Goal: Obtain resource: Download file/media

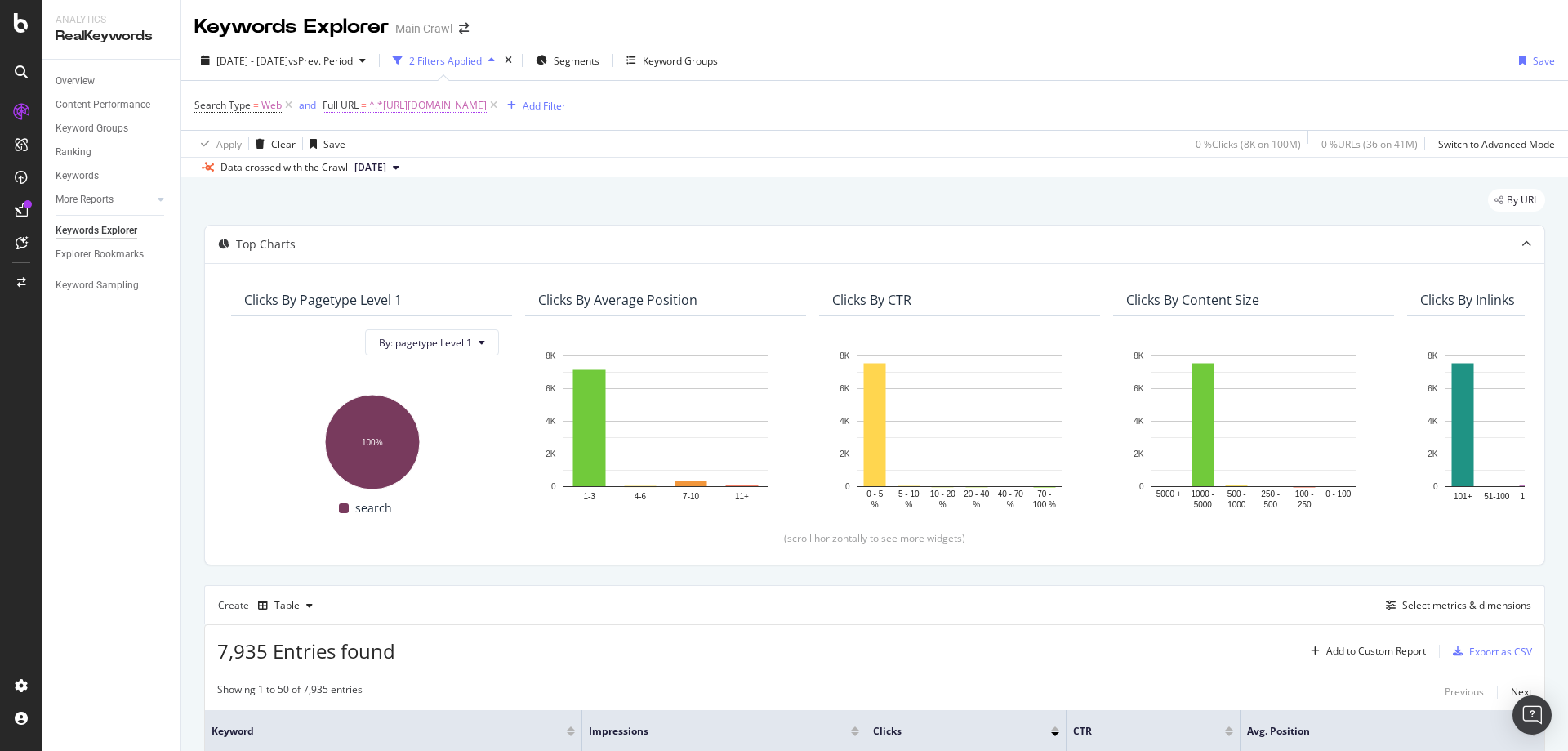
click at [486, 111] on span "^.*https://www.rei.com/b/rei-co-op/c/camping-and-hiking.*$" at bounding box center [428, 106] width 118 height 23
click at [741, 136] on div "Apply Clear Save 0 % Clicks ( 8K on 100M ) 0 % URLs ( 36 on 41M ) Switch to Adv…" at bounding box center [874, 144] width 1387 height 27
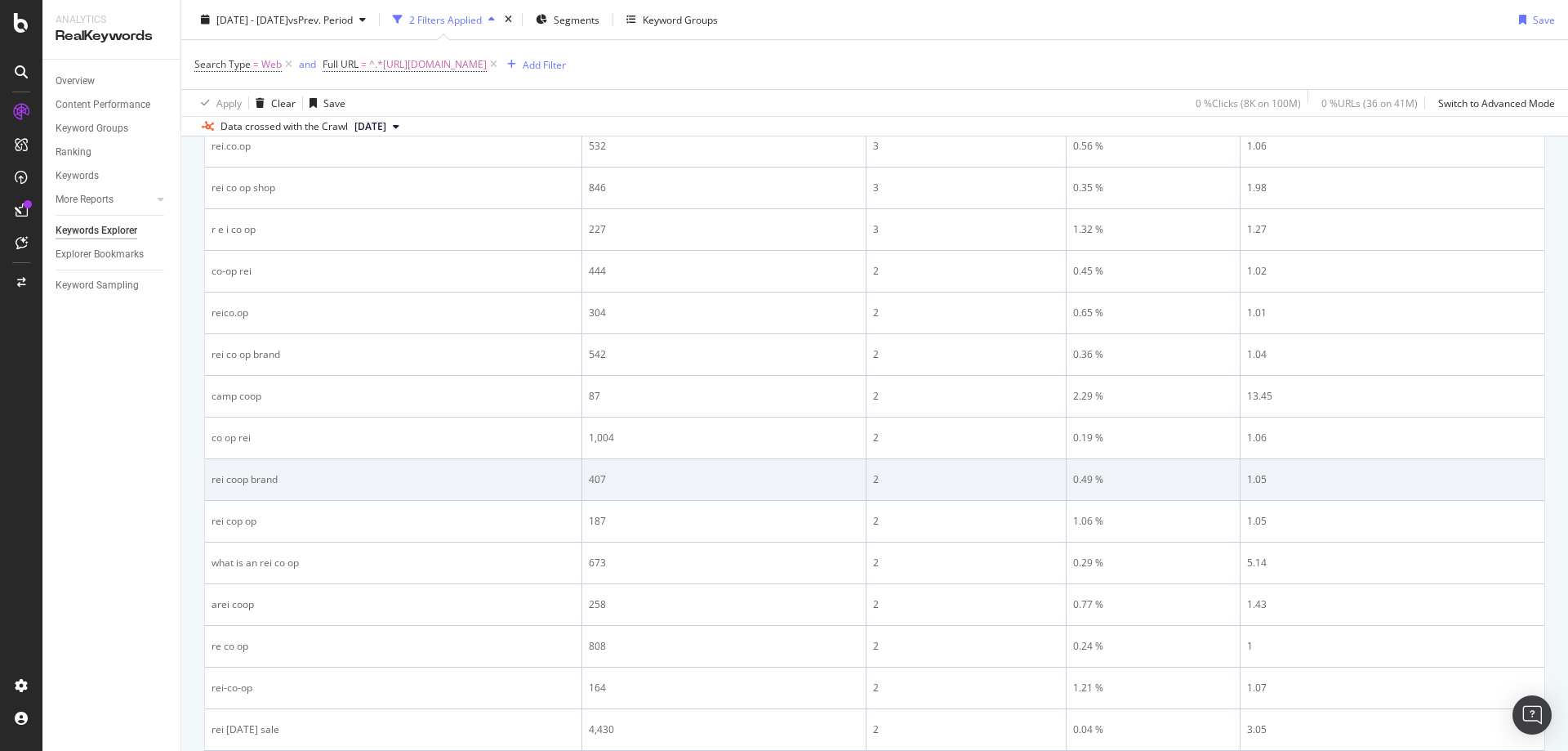
scroll to position [2221, 0]
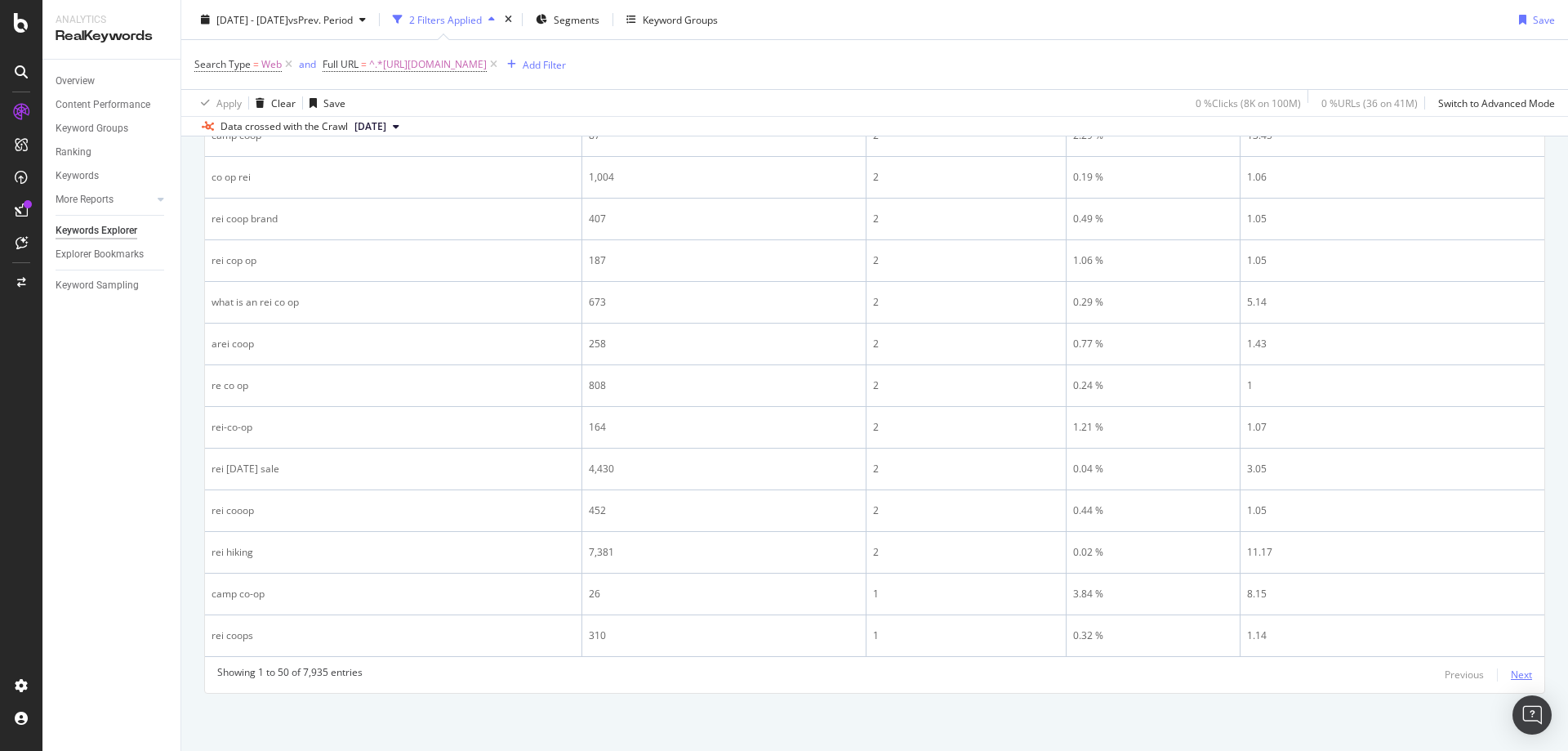
click at [1511, 676] on div "Next" at bounding box center [1521, 674] width 21 height 14
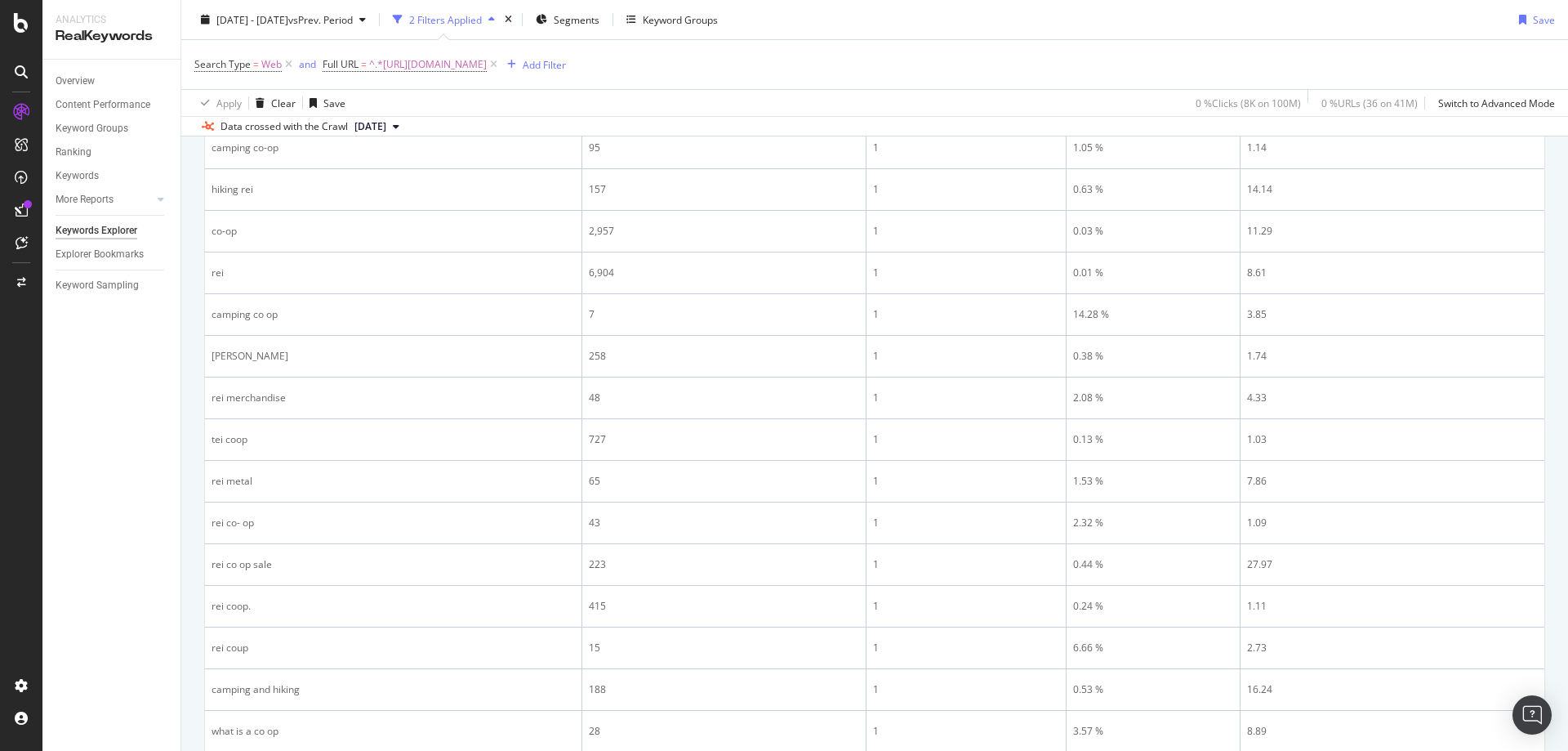
scroll to position [261, 0]
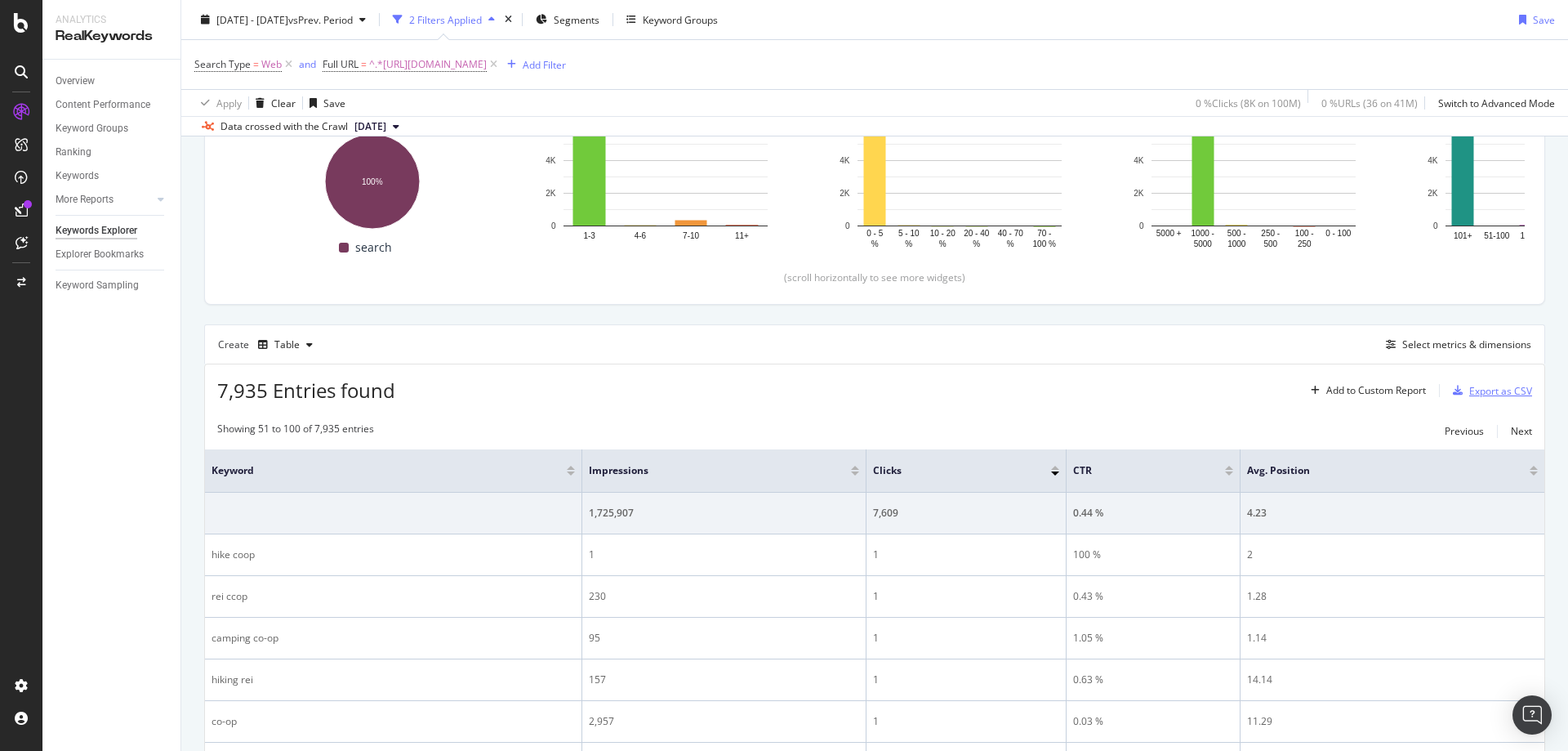
click at [1478, 391] on div "Export as CSV" at bounding box center [1501, 391] width 63 height 14
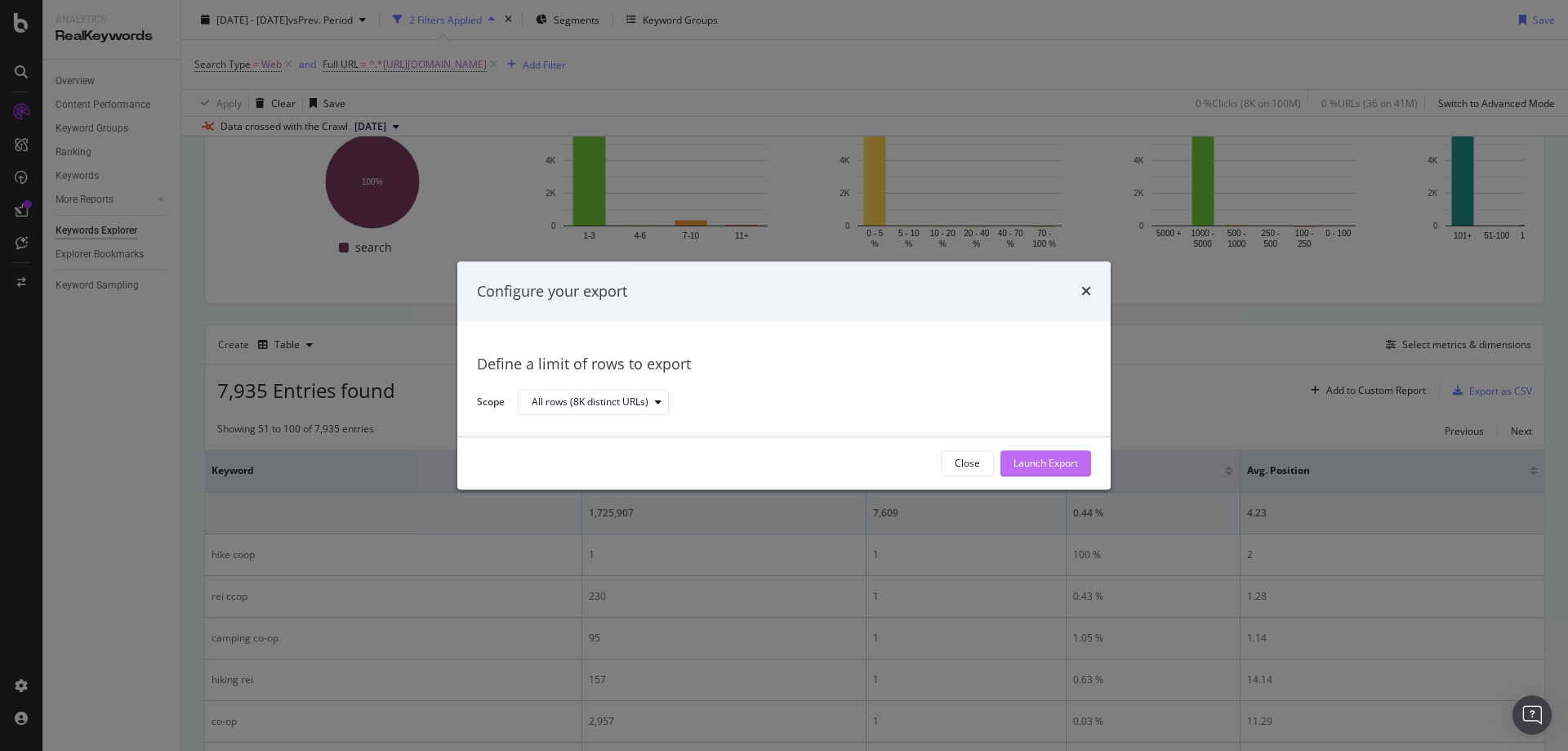
click at [1035, 461] on div "Launch Export" at bounding box center [1046, 463] width 64 height 14
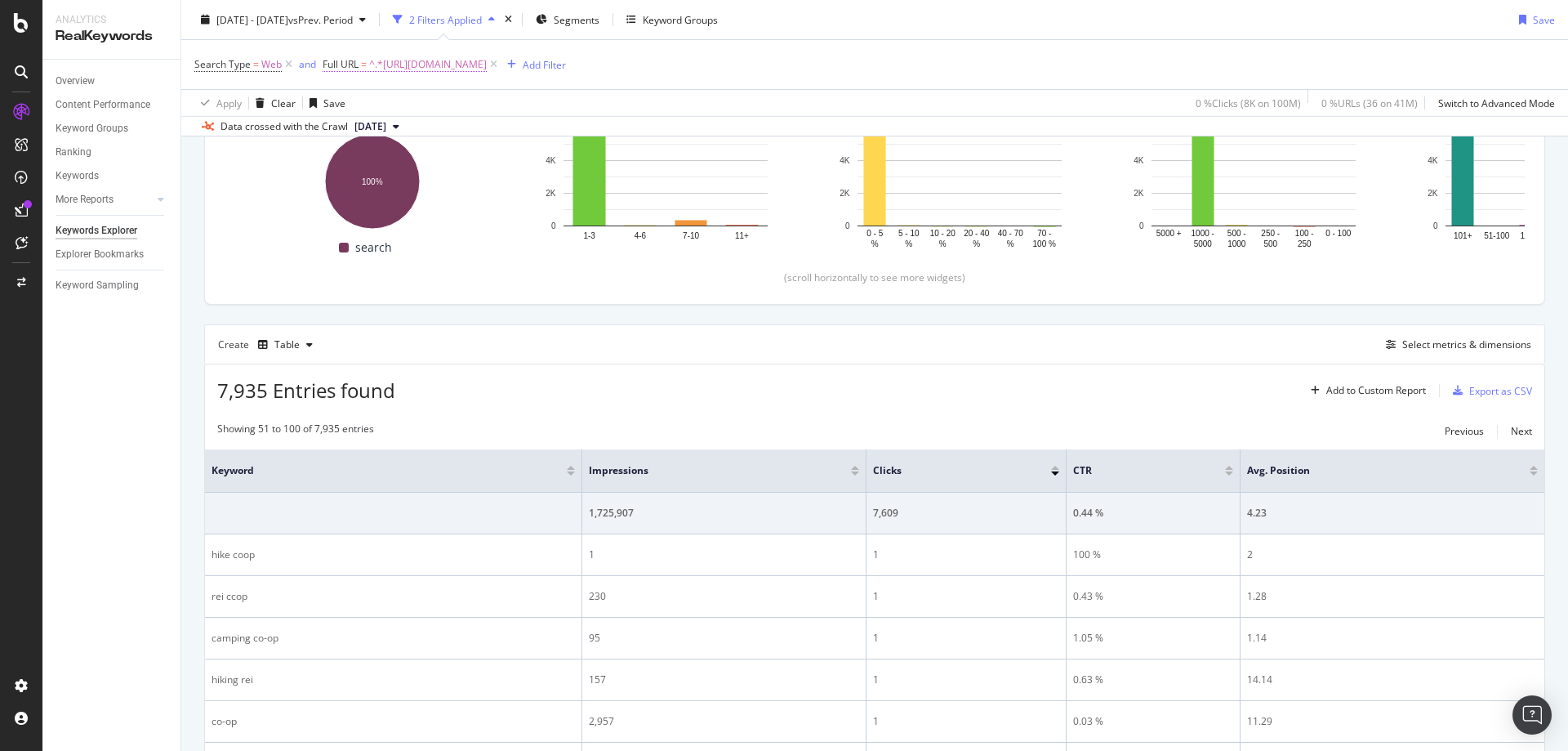
click at [486, 61] on span "^.*https://www.rei.com/b/rei-co-op/c/camping-and-hiking.*$" at bounding box center [428, 65] width 118 height 23
click at [390, 131] on input "https://www.rei.com/b/rei-co-op/c/camping-and-hiking" at bounding box center [414, 132] width 155 height 26
paste input "tents"
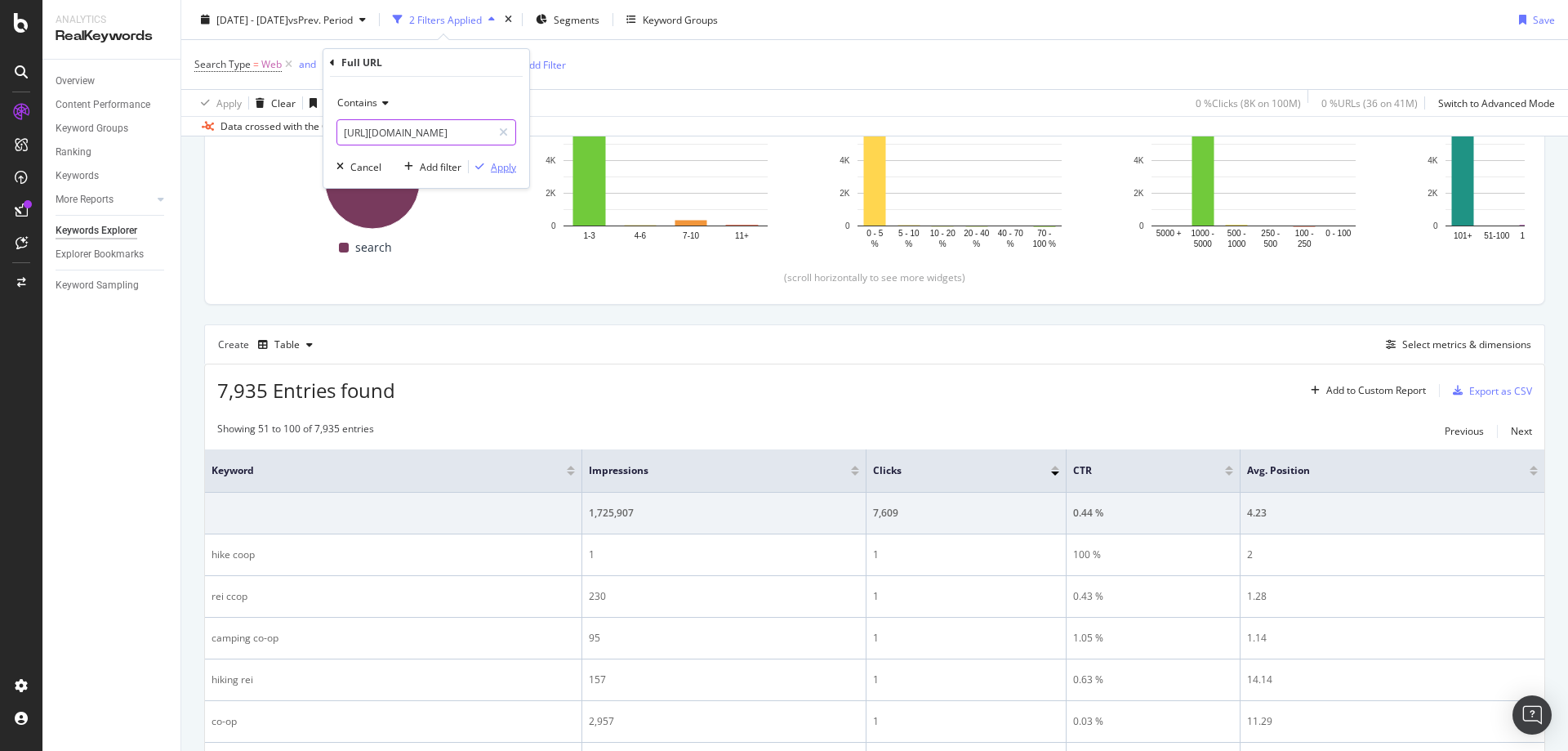
scroll to position [0, 40]
type input "https://www.rei.com/b/rei-co-op/c/tents"
drag, startPoint x: 486, startPoint y: 169, endPoint x: 1103, endPoint y: 258, distance: 623.4
click at [486, 169] on div "button" at bounding box center [480, 166] width 22 height 10
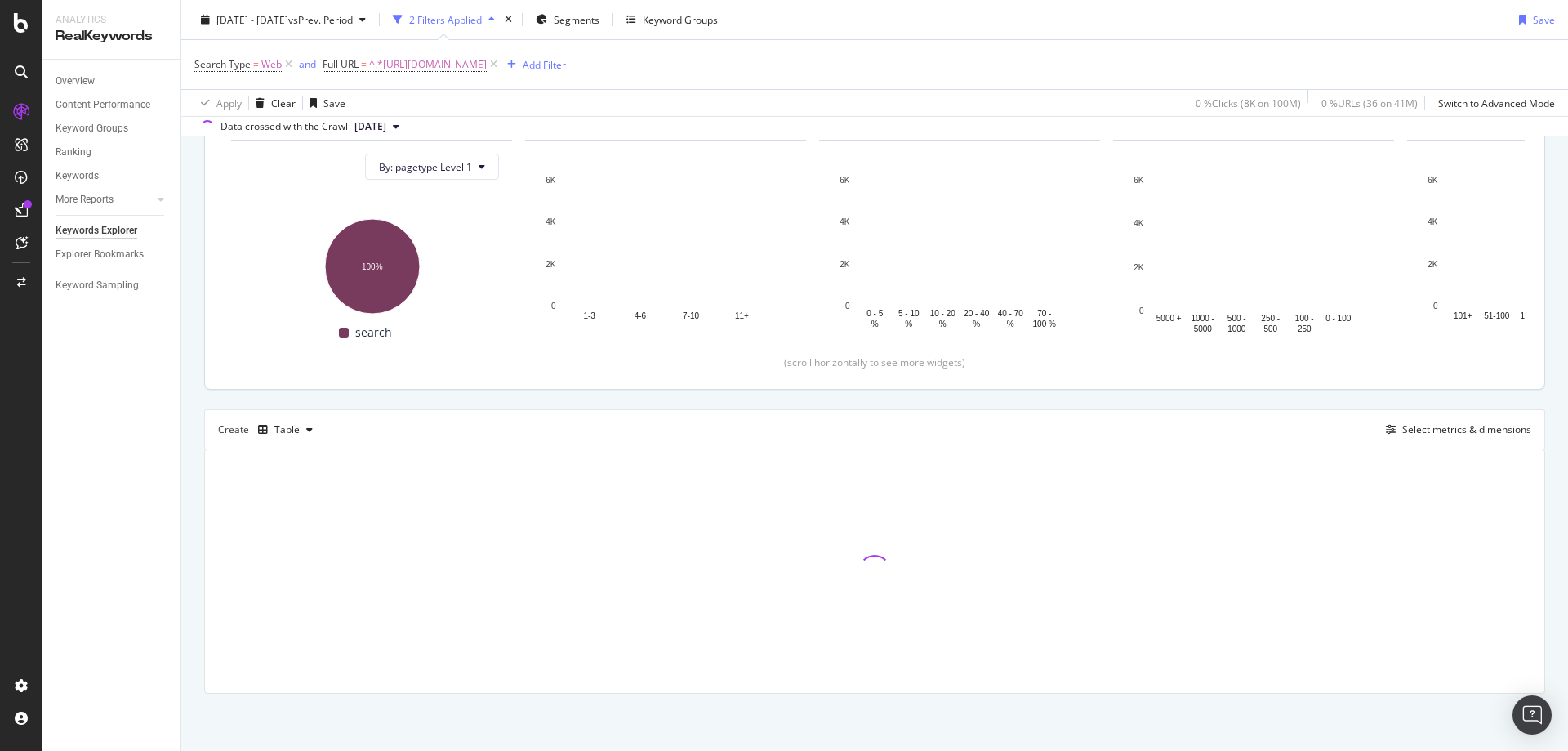
scroll to position [261, 0]
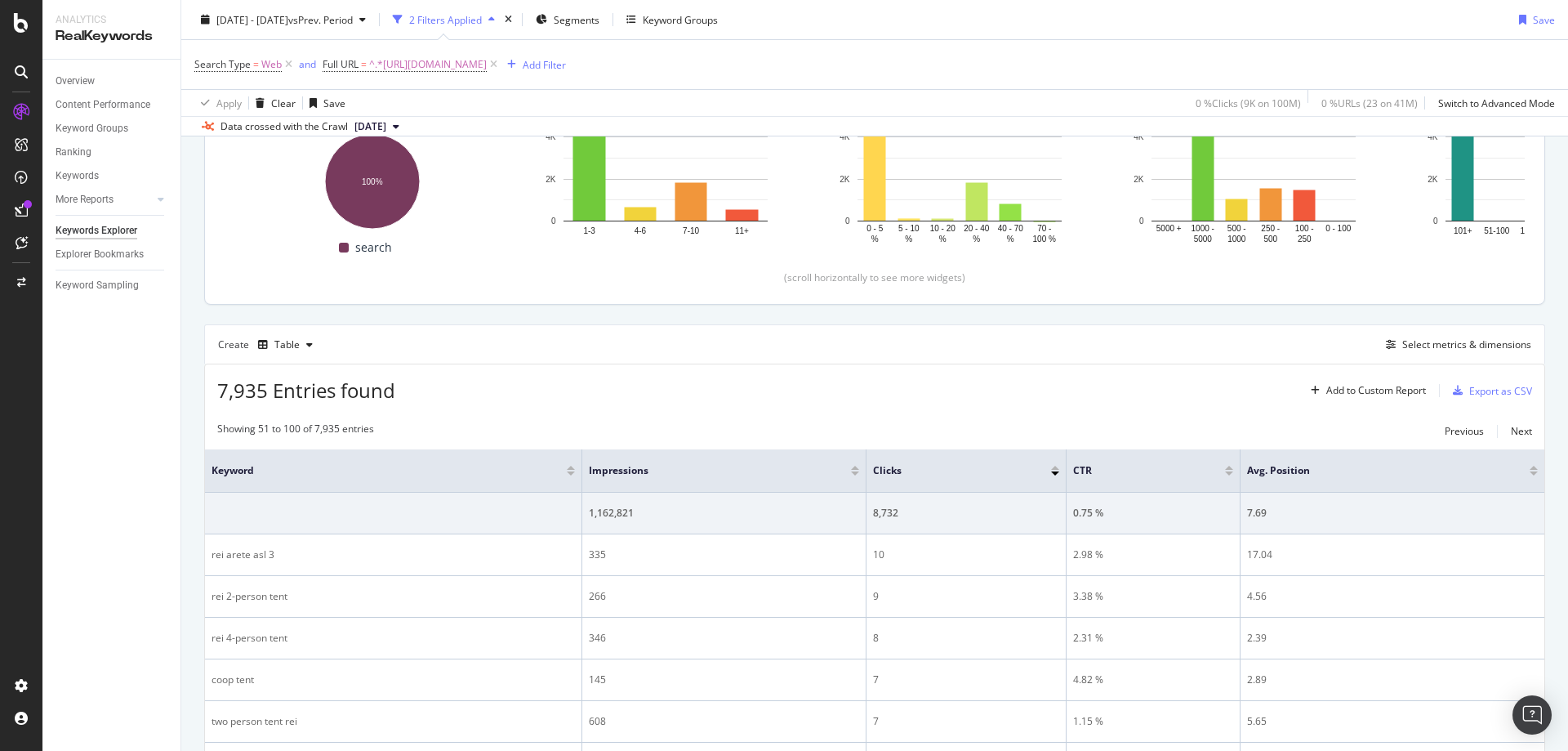
click at [1083, 288] on div "Clicks By pagetype Level 1 By: pagetype Level 1 Hold CTRL while clicking to fil…" at bounding box center [874, 154] width 1339 height 302
click at [1277, 9] on div "2024 Jan. 1st - 2025 Jul. 31st vs Prev. Period 2 Filters Applied Segments Keywo…" at bounding box center [874, 23] width 1387 height 33
click at [1248, 327] on div "Create Table Select metrics & dimensions" at bounding box center [874, 343] width 1341 height 39
click at [405, 60] on span "^.*https://www.rei.com/b/rei-co-op/c/tents.*$" at bounding box center [428, 65] width 118 height 23
click at [443, 143] on input "https://www.rei.com/b/rei-co-op/c/tents" at bounding box center [414, 132] width 155 height 26
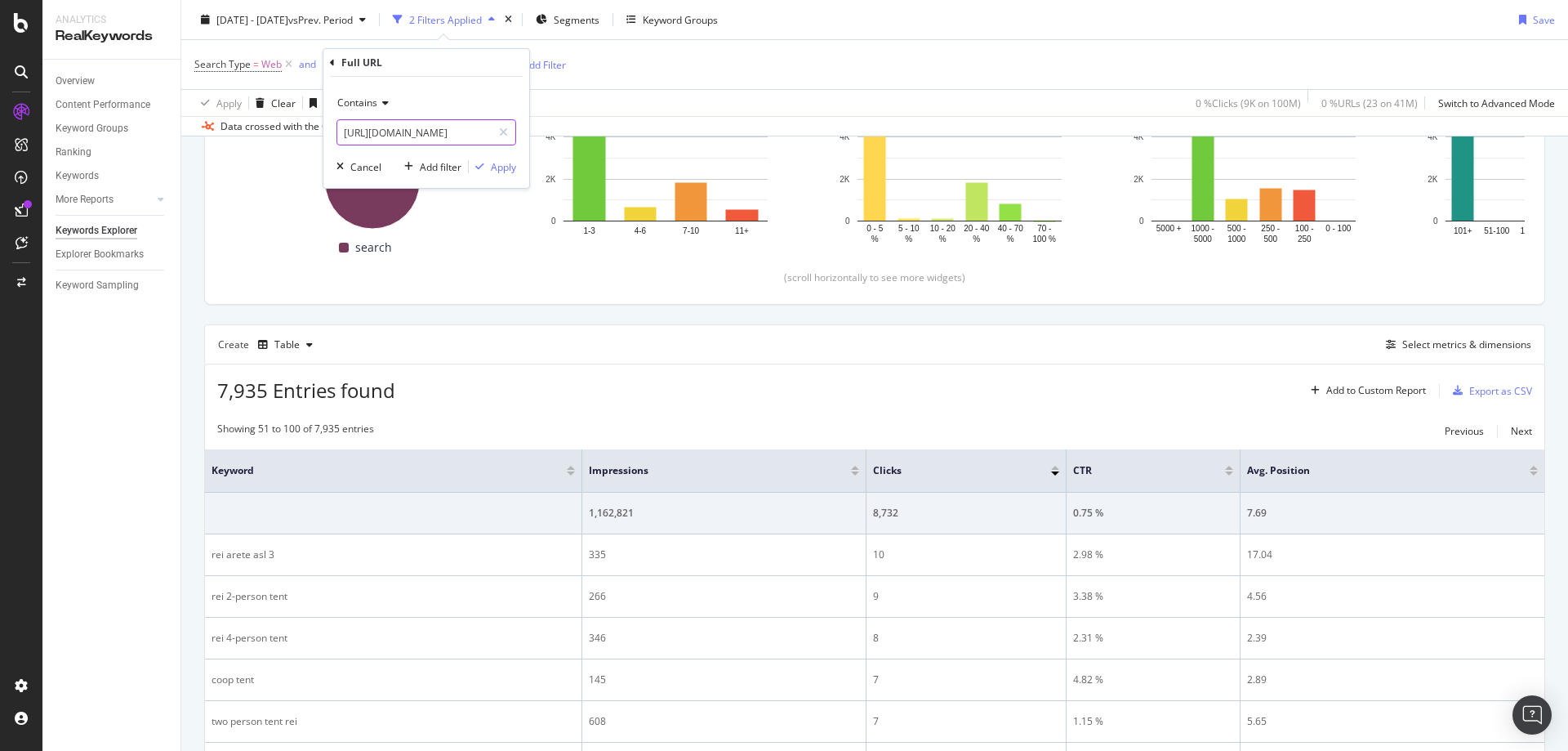
click at [443, 143] on input "https://www.rei.com/b/rei-co-op/c/tents" at bounding box center [414, 132] width 155 height 26
paste input "hiking-backpack"
type input "https://www.rei.com/b/rei-co-op/c/hiking-backpacks"
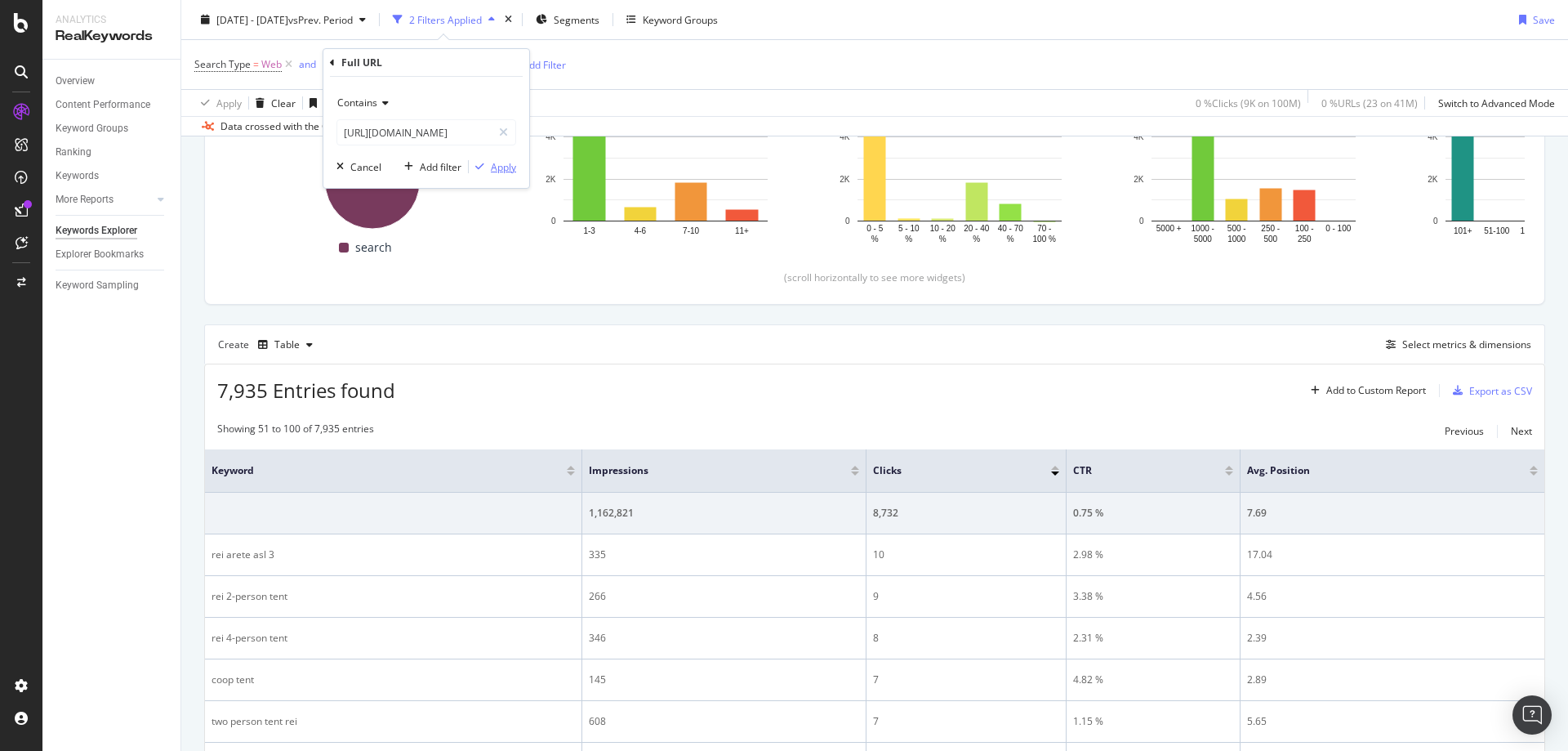
click at [494, 168] on div "Apply" at bounding box center [504, 167] width 25 height 14
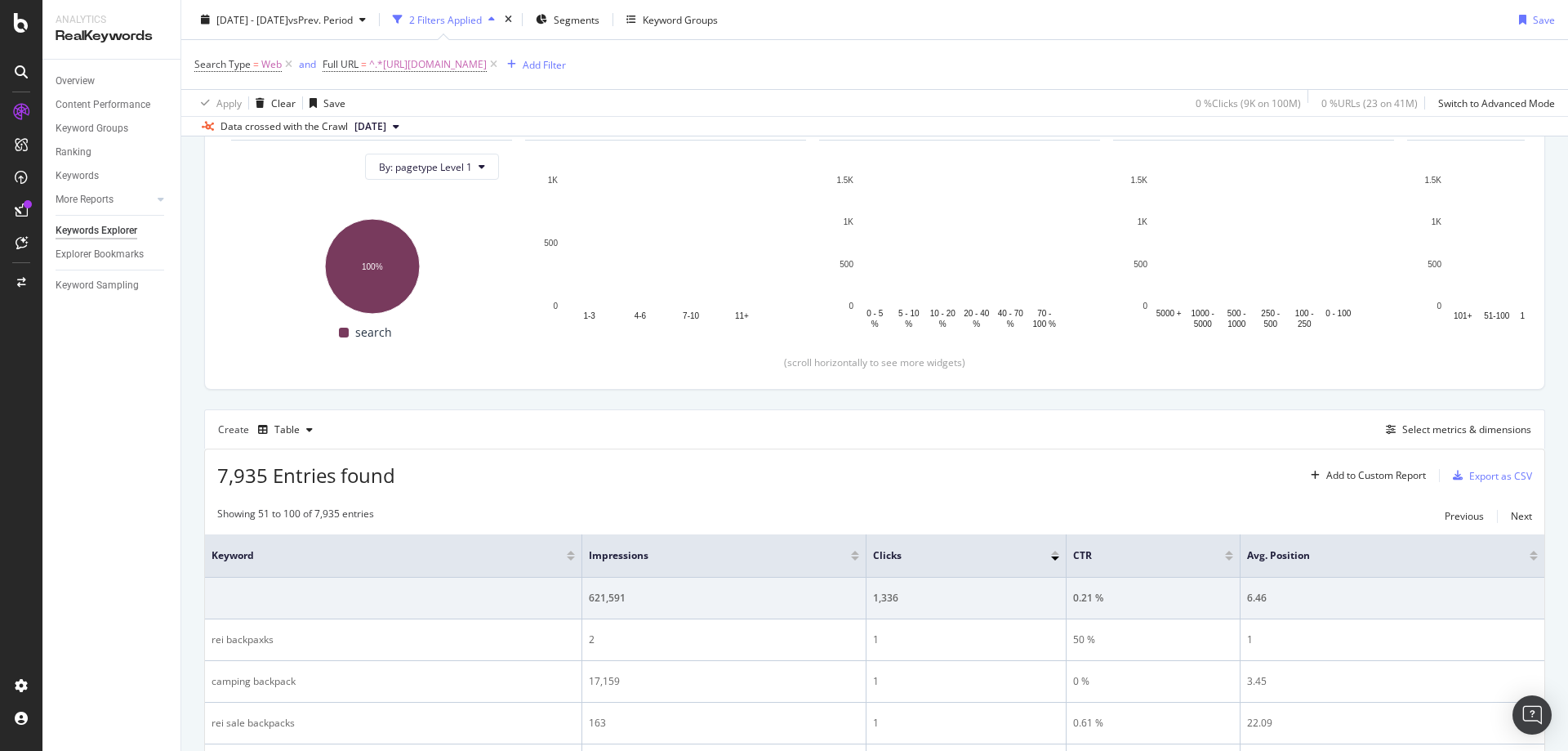
scroll to position [261, 0]
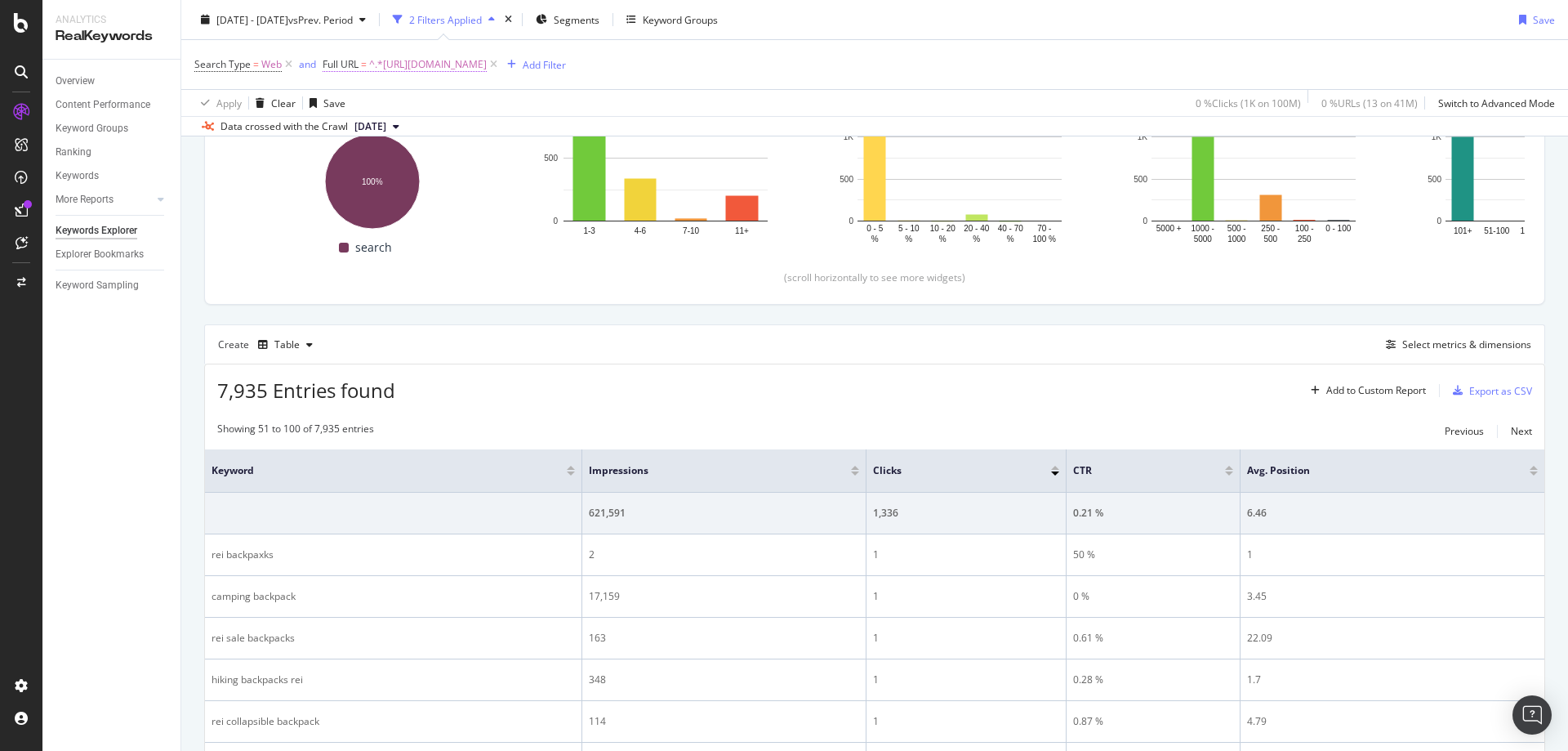
click at [486, 75] on span "^.*https://www.rei.com/b/rei-co-op/c/hiking-backpacks.*$" at bounding box center [428, 65] width 118 height 23
click at [486, 65] on span "^.*https://www.rei.com/b/rei-co-op/c/hiking-backpacks.*$" at bounding box center [428, 65] width 118 height 23
click at [395, 134] on input "https://www.rei.com/b/rei-co-op/c/hiking-backpacks" at bounding box center [414, 132] width 155 height 26
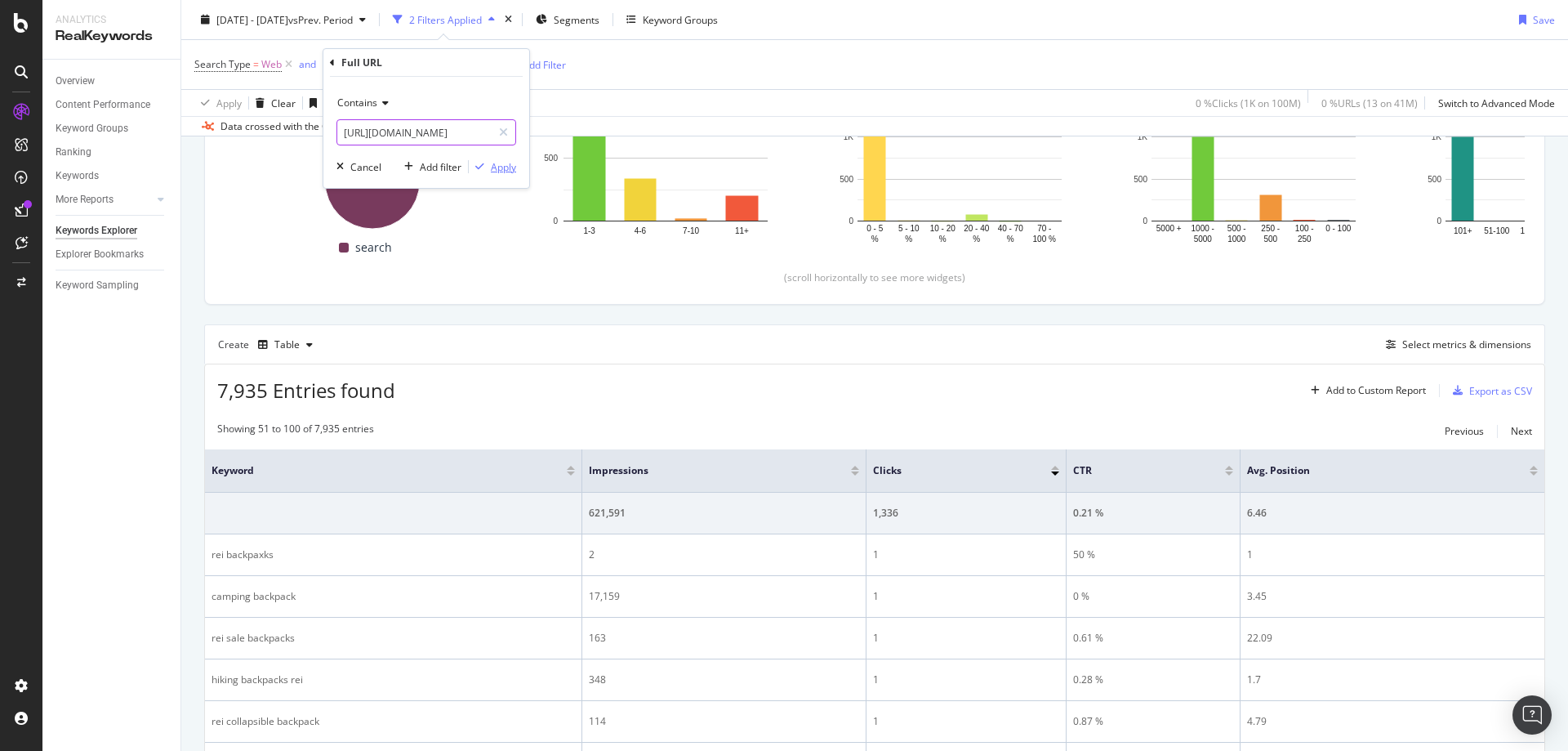
paste input "mens-clothing"
type input "https://www.rei.com/b/rei-co-op/c/mens-clothing"
click at [497, 169] on div "Apply" at bounding box center [504, 167] width 25 height 14
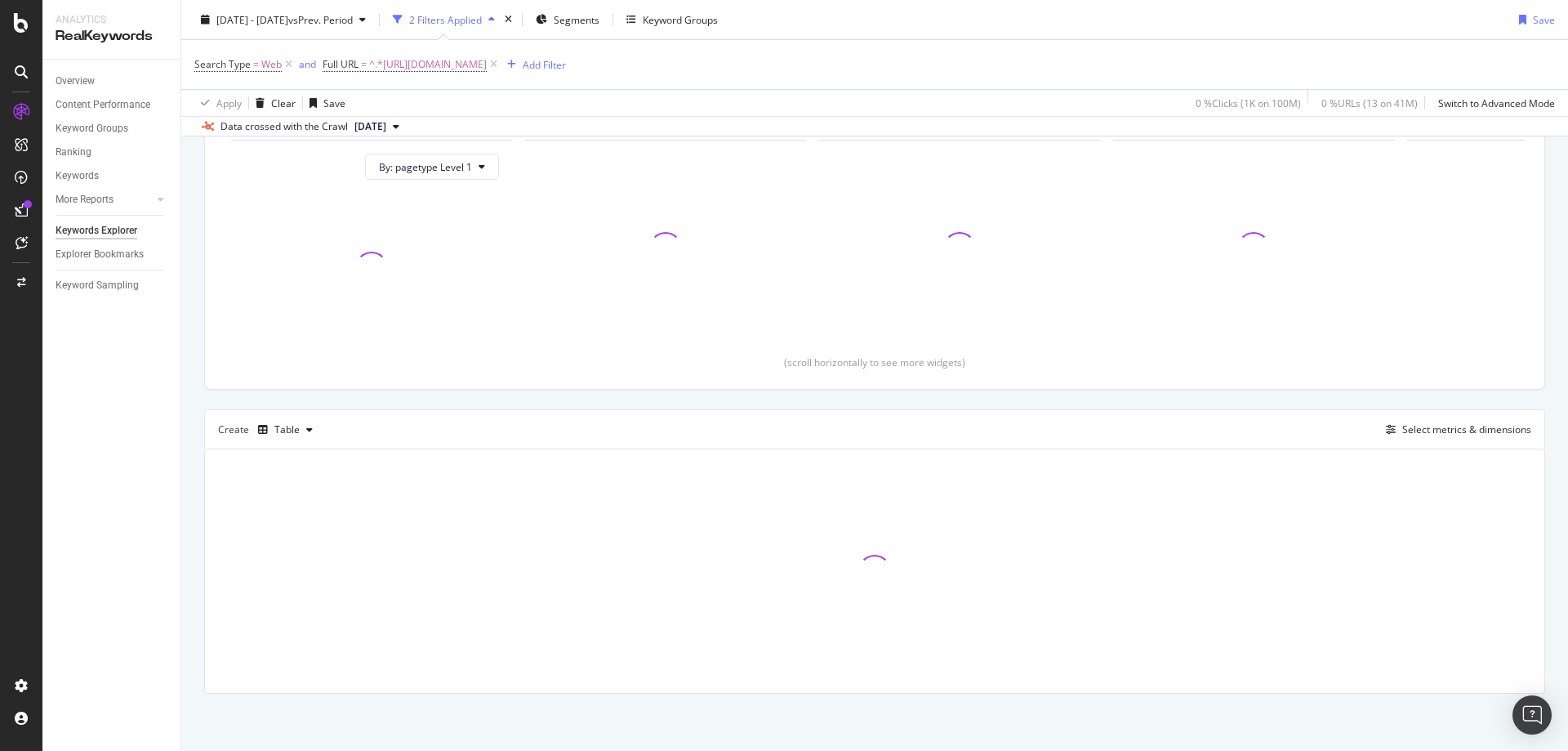
scroll to position [176, 0]
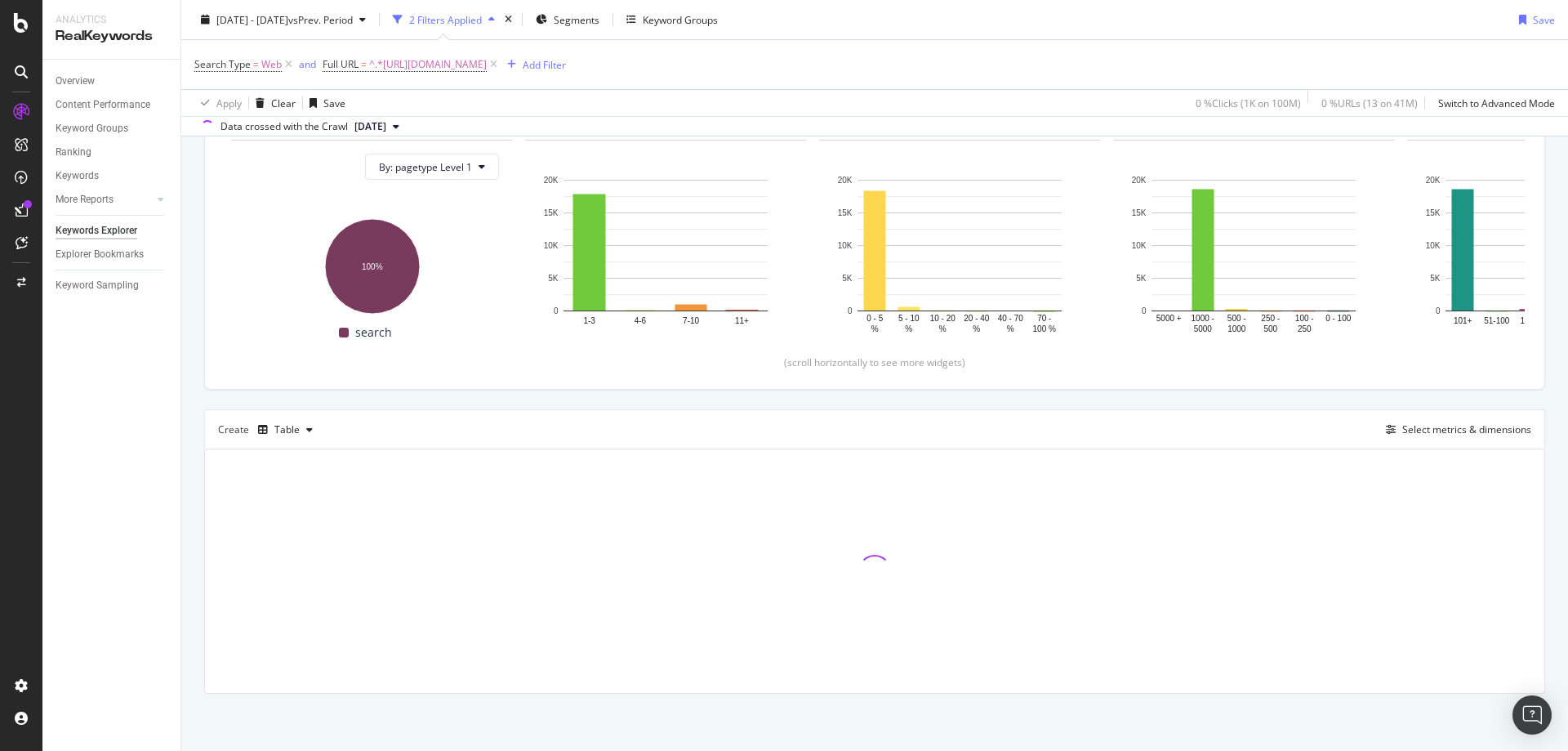
click at [812, 76] on div "Search Type = Web and Full URL = ^.*https://www.rei.com/b/rei-co-op/c/mens-clot…" at bounding box center [874, 64] width 1361 height 49
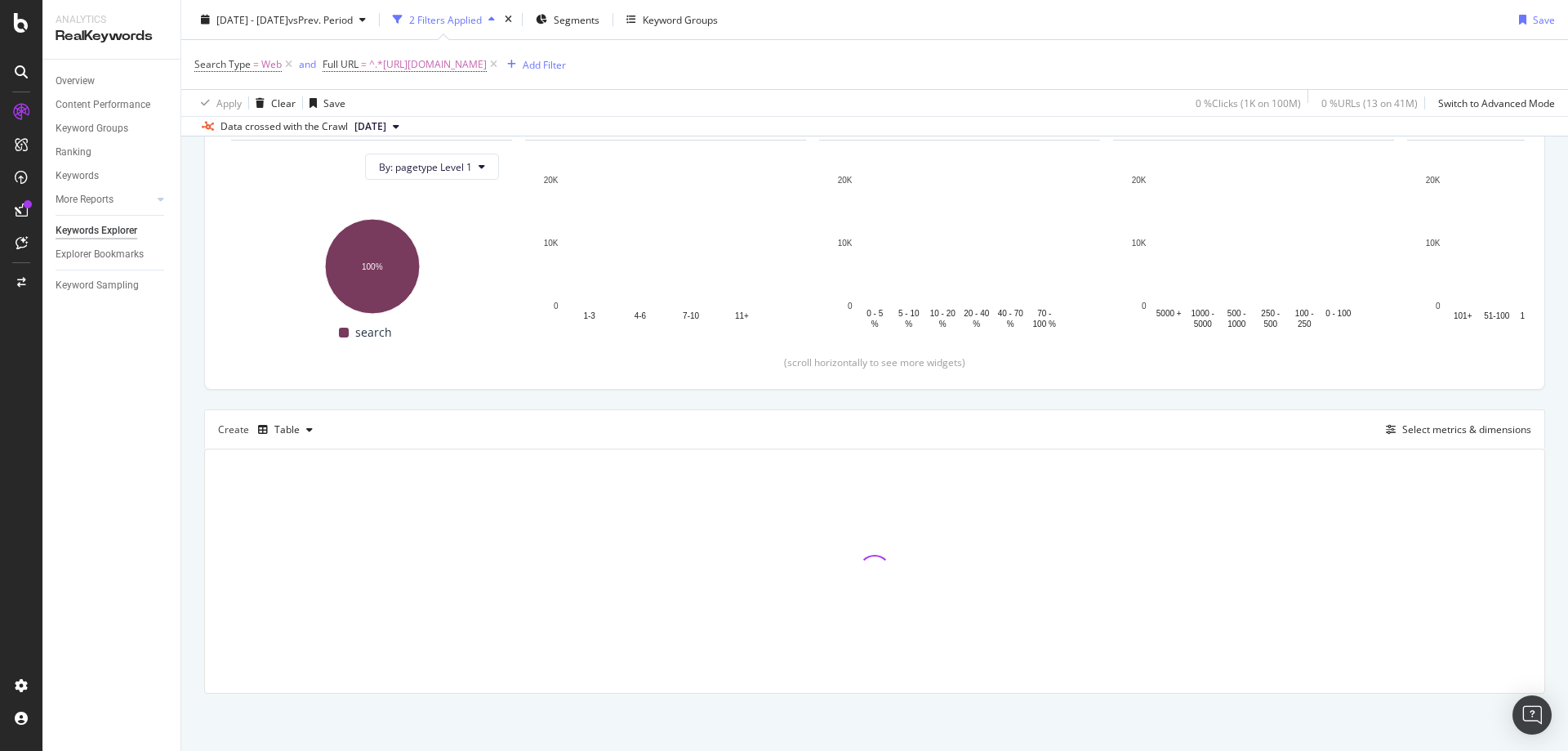
scroll to position [261, 0]
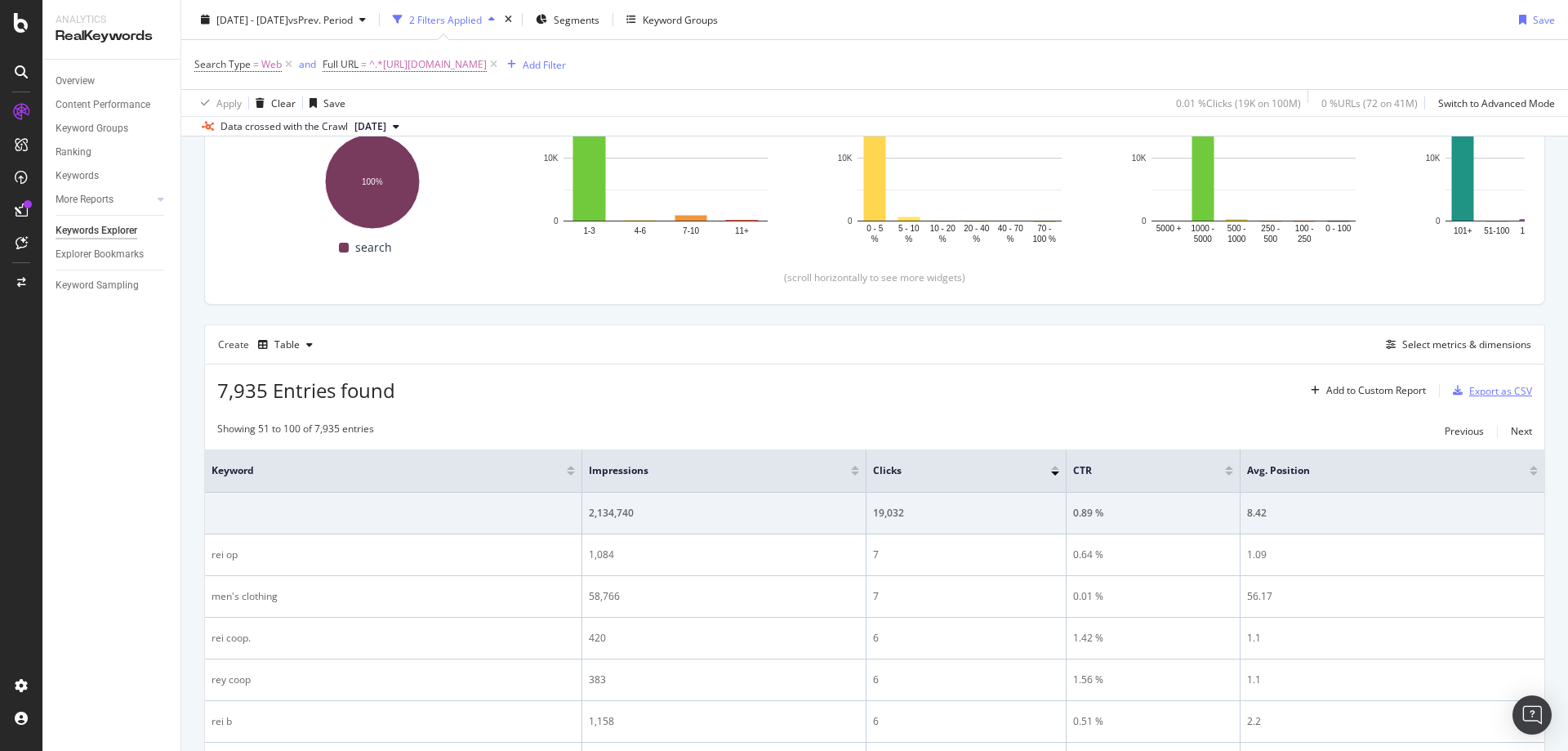
click at [1470, 387] on div "Export as CSV" at bounding box center [1501, 391] width 63 height 14
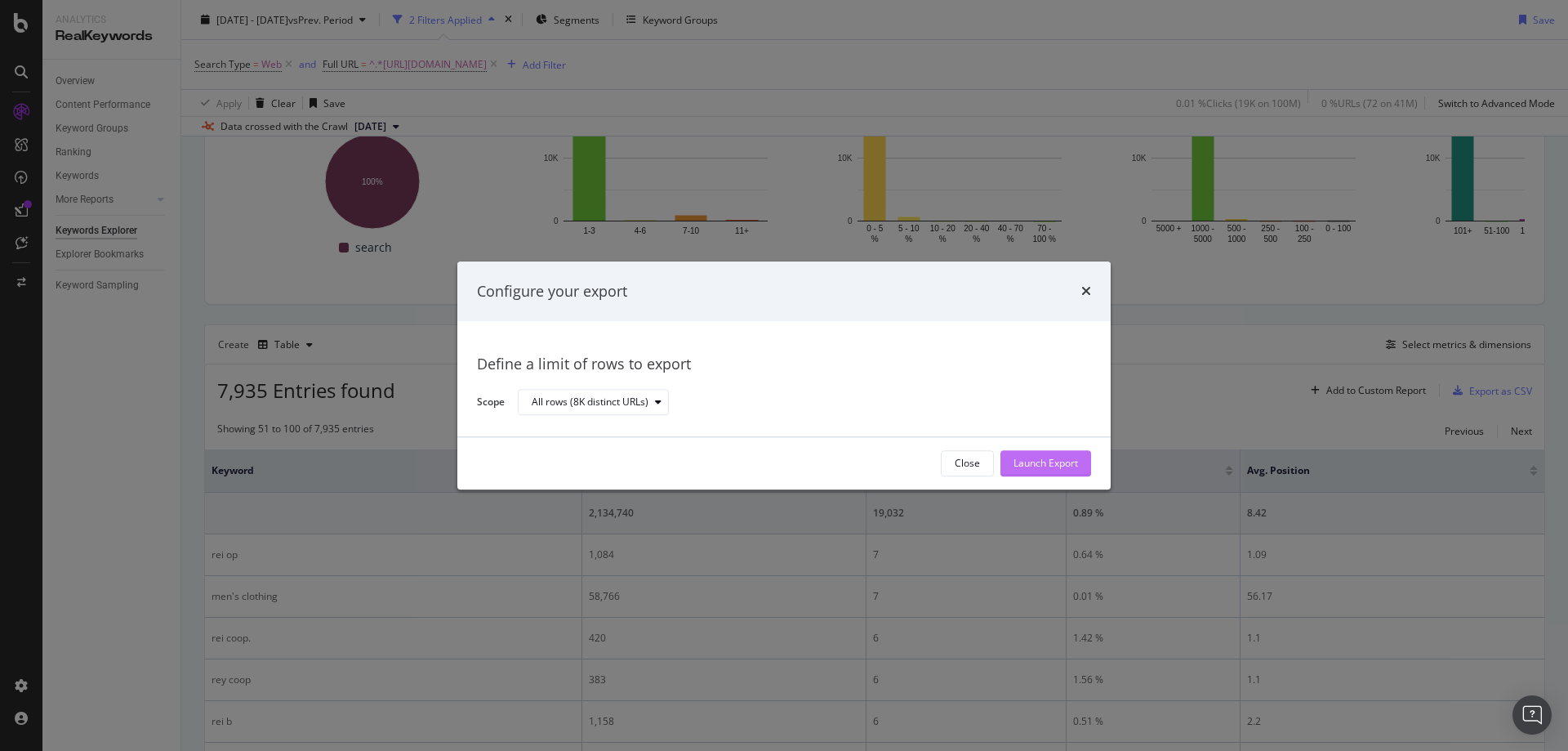
click at [1075, 459] on div "Launch Export" at bounding box center [1046, 463] width 64 height 14
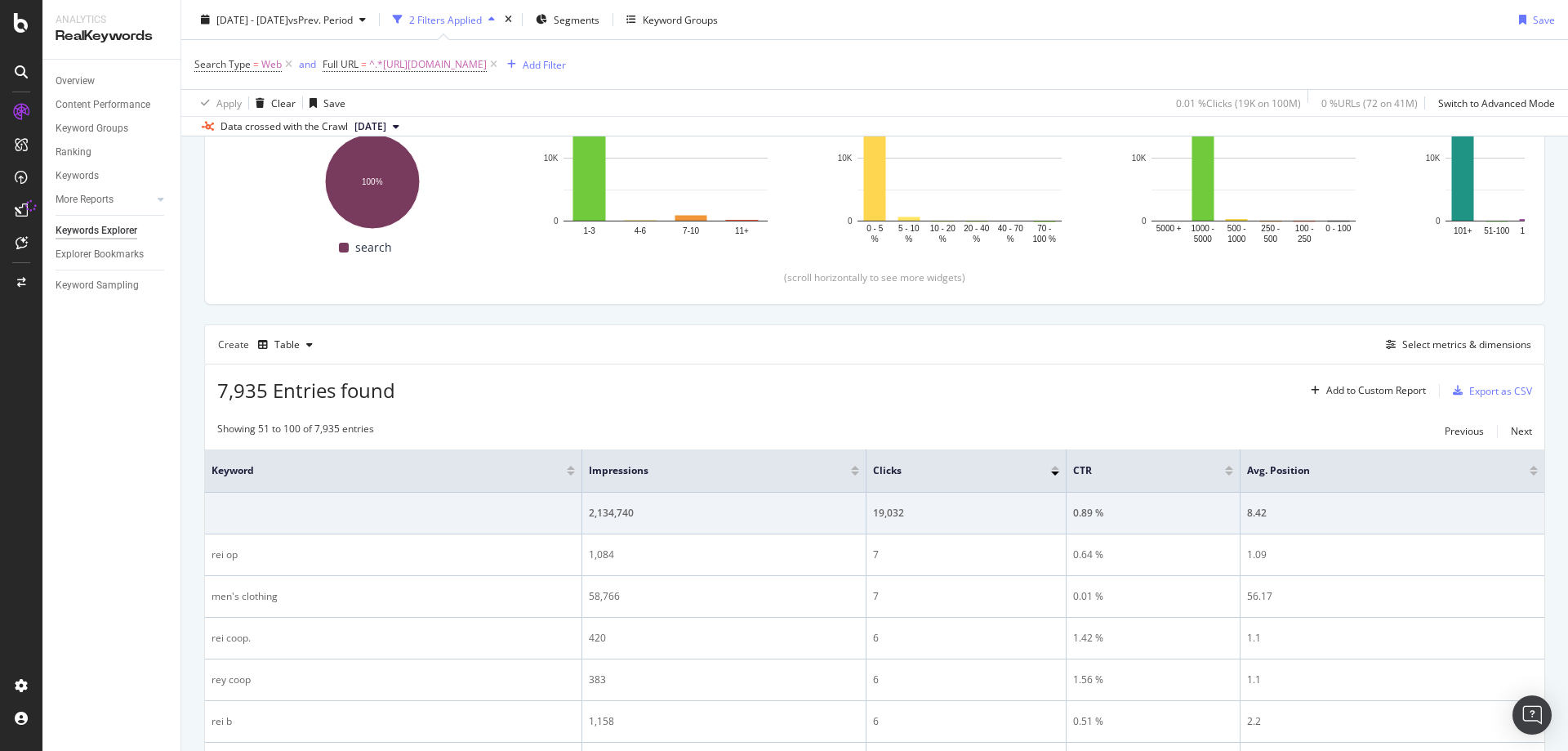
click at [1210, 339] on div "Create Table Select metrics & dimensions" at bounding box center [874, 343] width 1341 height 39
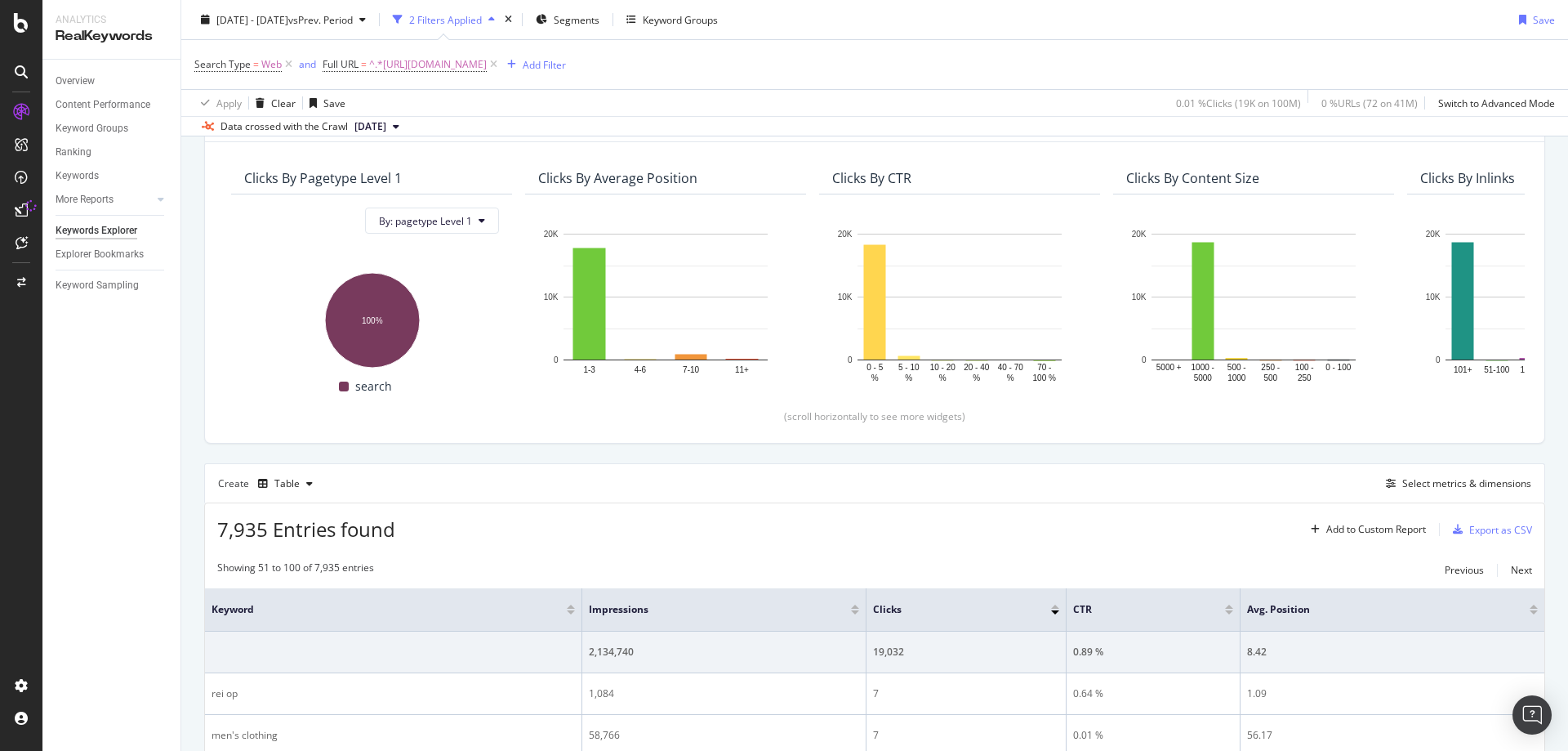
scroll to position [0, 0]
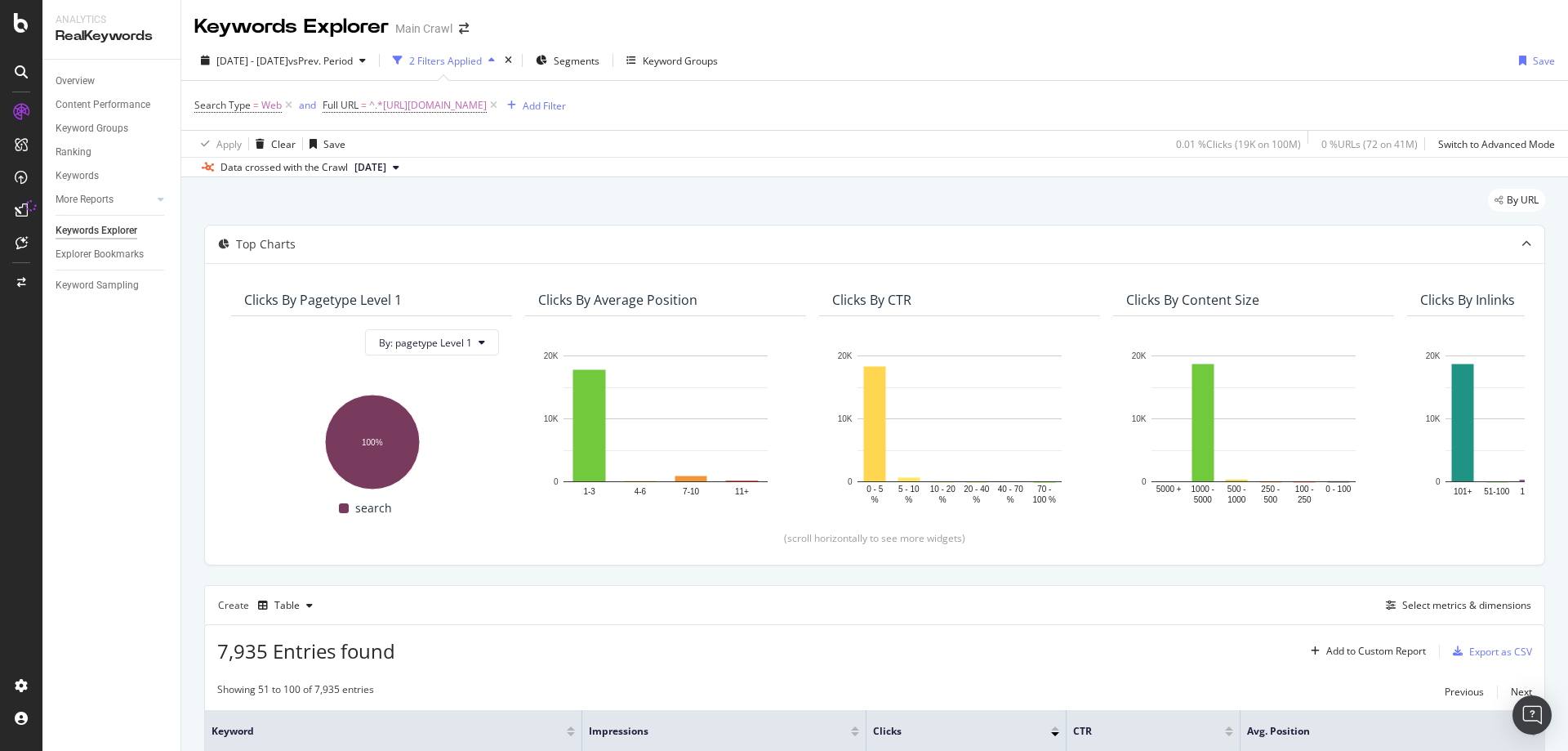
click at [583, 120] on div "Search Type = Web and Full URL = ^.*https://www.rei.com/b/rei-co-op/c/mens-clot…" at bounding box center [874, 105] width 1361 height 49
click at [486, 107] on span "^.*https://www.rei.com/b/rei-co-op/c/mens-clothing.*$" at bounding box center [428, 106] width 118 height 23
click at [495, 206] on div "Apply" at bounding box center [504, 208] width 25 height 14
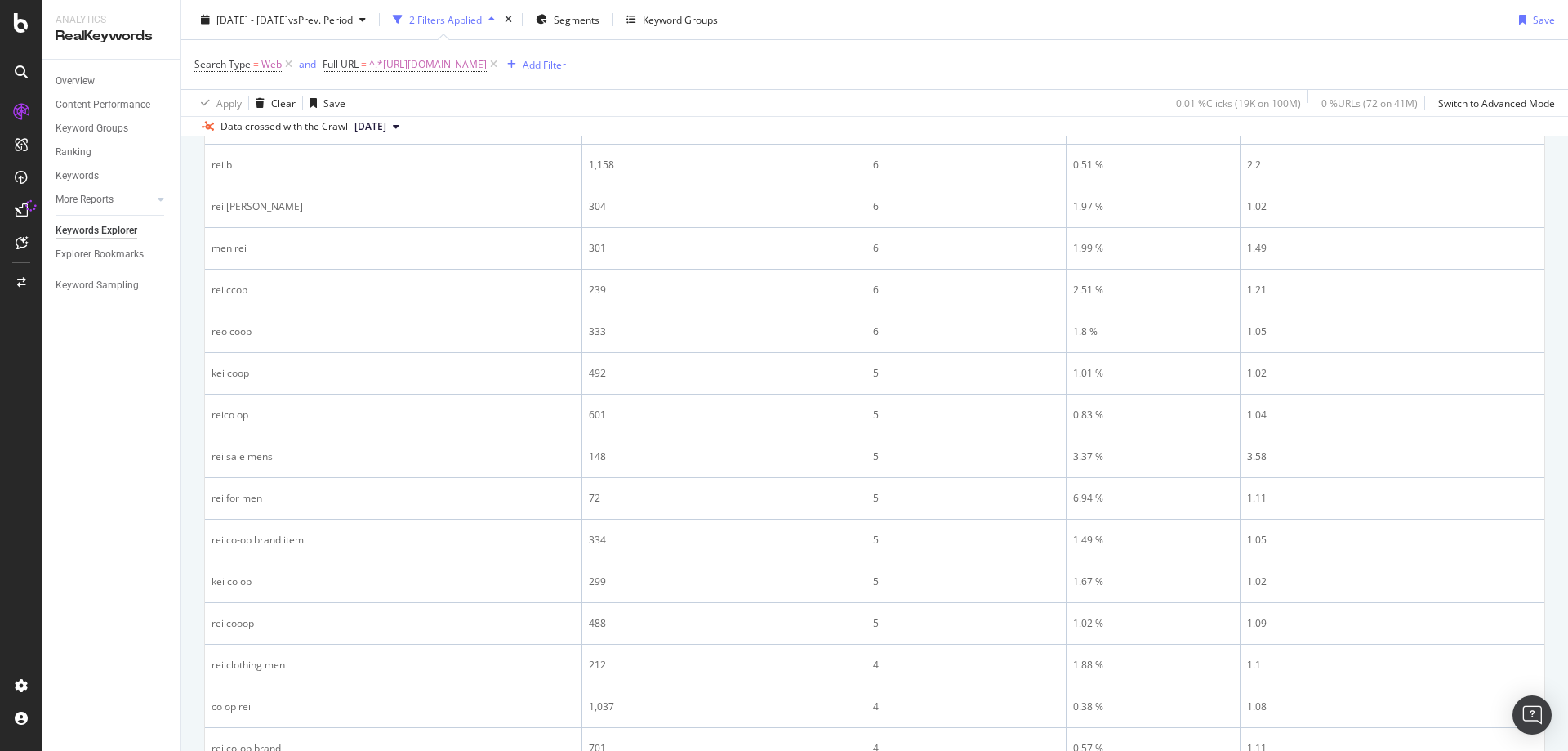
scroll to position [327, 0]
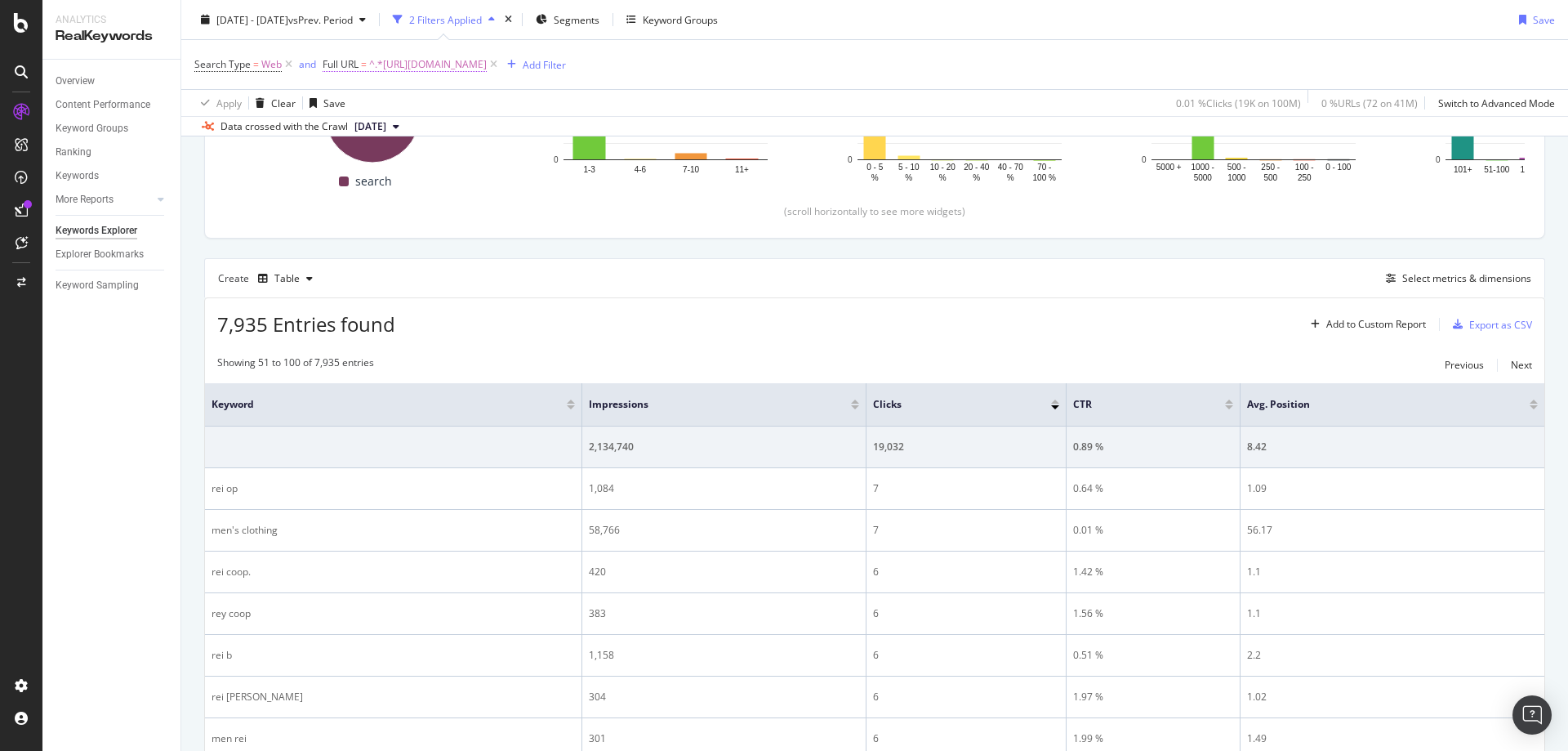
click at [486, 60] on span "^.*https://www.rei.com/b/rei-co-op/c/mens-clothing.*$" at bounding box center [428, 65] width 118 height 23
click at [474, 139] on input "https://www.rei.com/b/rei-co-op/c/mens-clothing" at bounding box center [414, 132] width 155 height 26
paste input "wo"
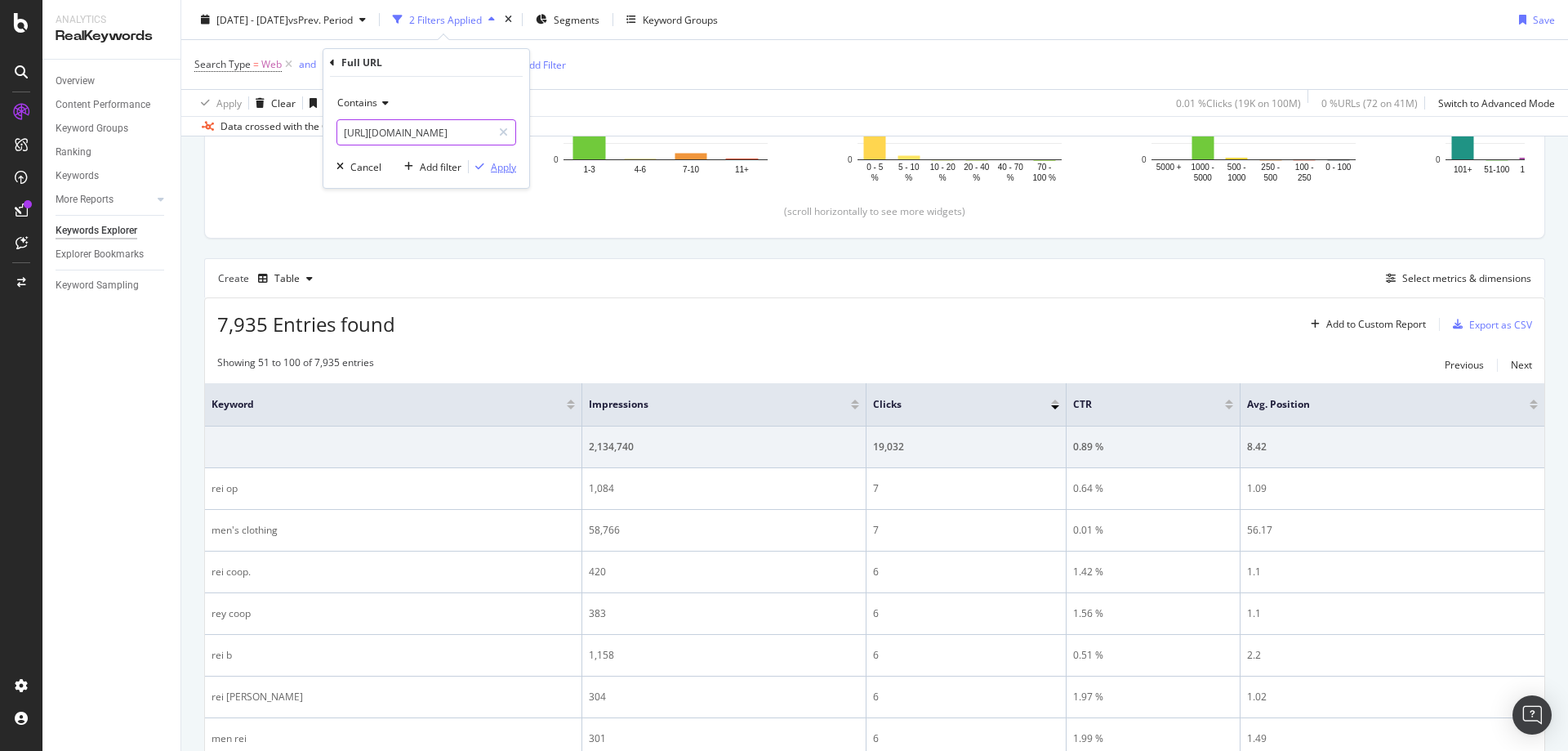
type input "https://www.rei.com/b/rei-co-op/c/womens-clothing"
click at [491, 173] on div "Apply" at bounding box center [504, 167] width 25 height 14
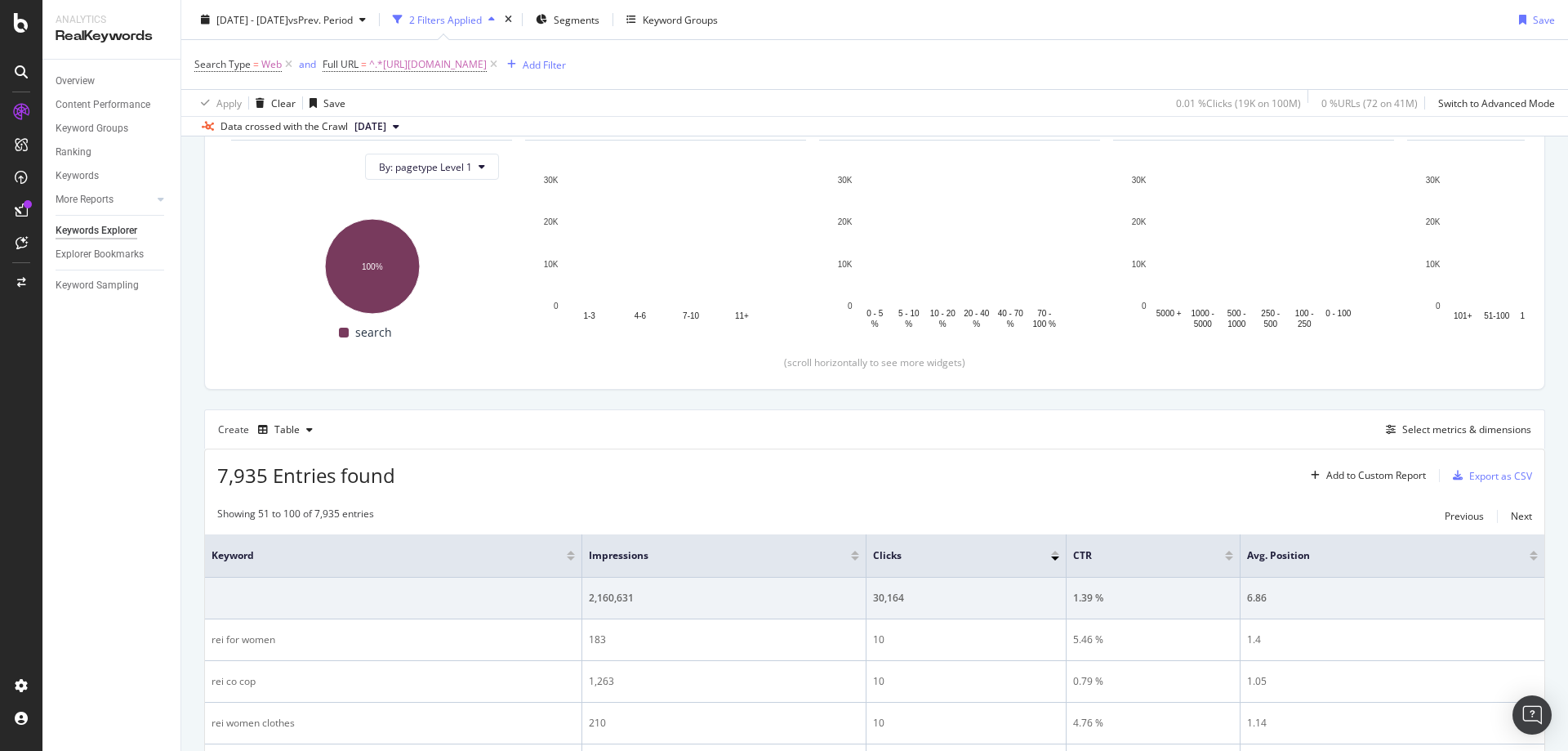
scroll to position [327, 0]
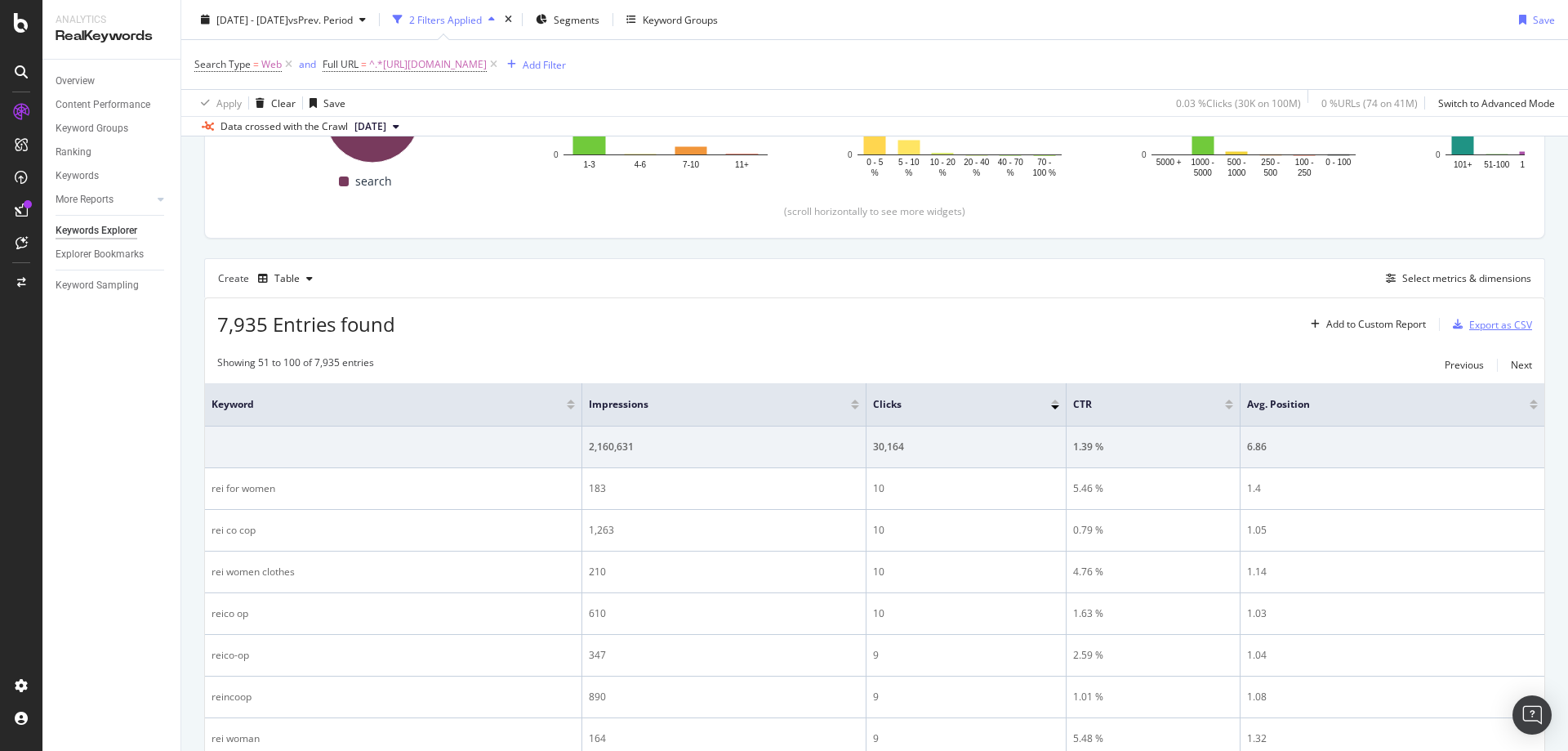
click at [1481, 321] on div "Export as CSV" at bounding box center [1501, 325] width 63 height 14
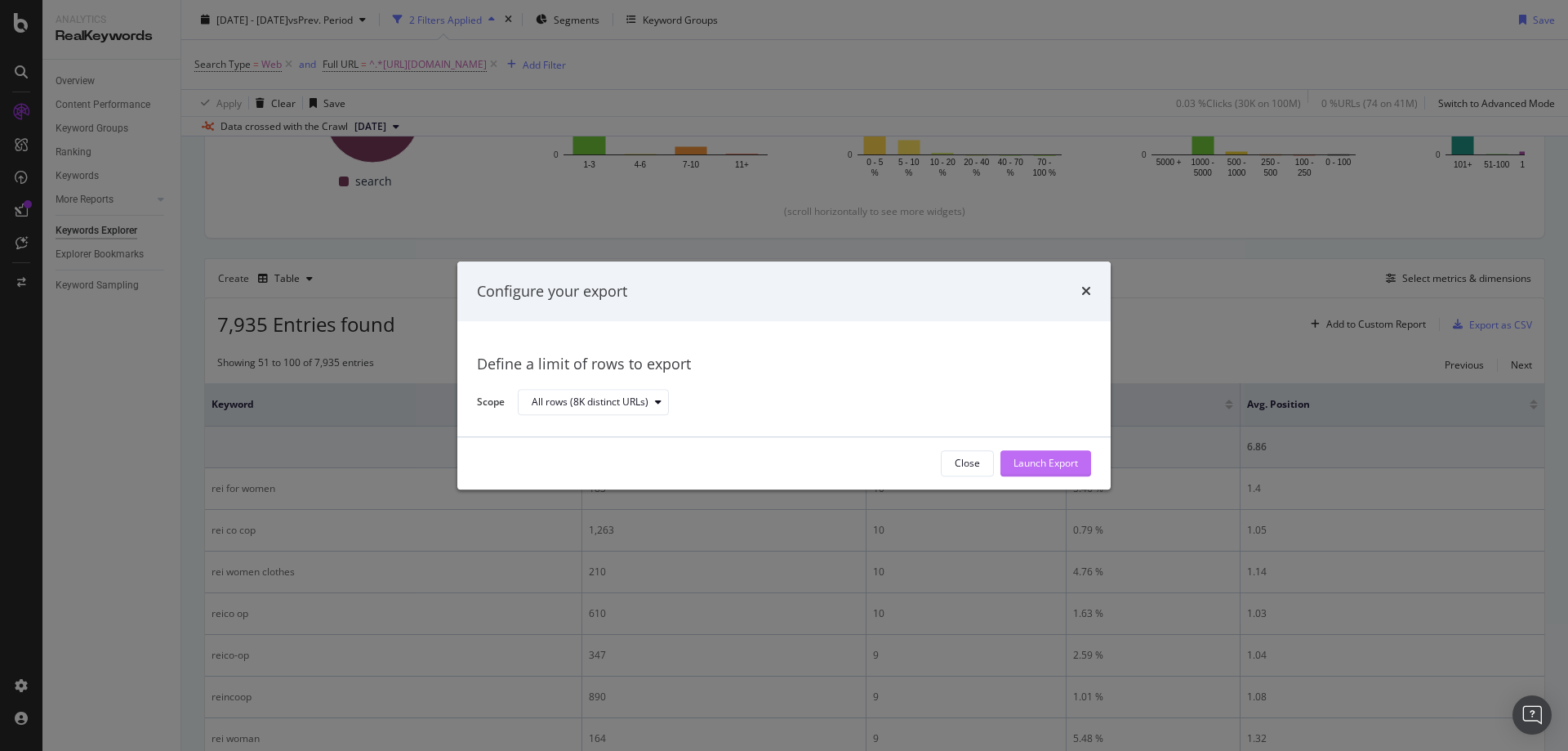
click at [1041, 468] on div "Launch Export" at bounding box center [1046, 463] width 64 height 14
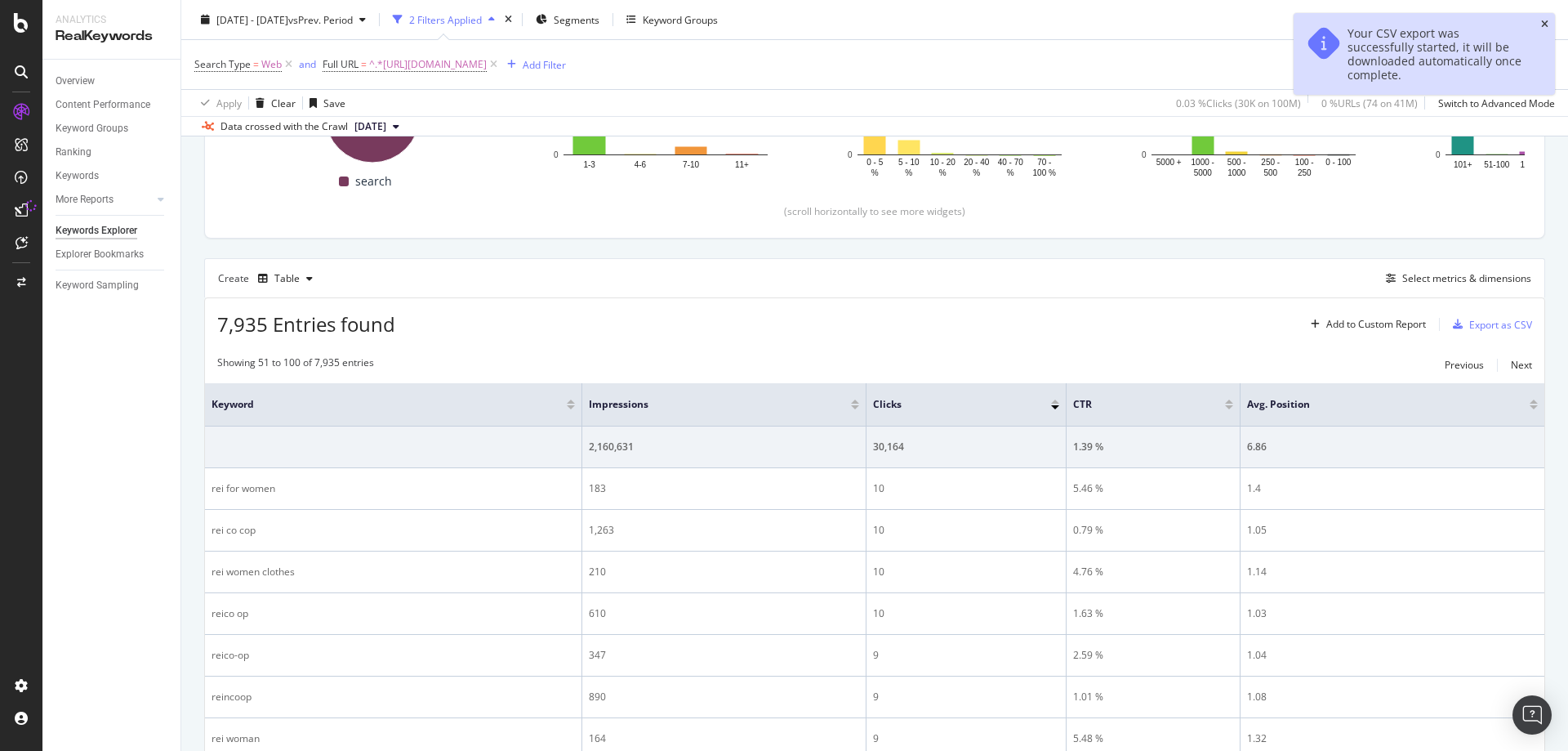
click at [1544, 23] on icon "close toast" at bounding box center [1545, 24] width 8 height 10
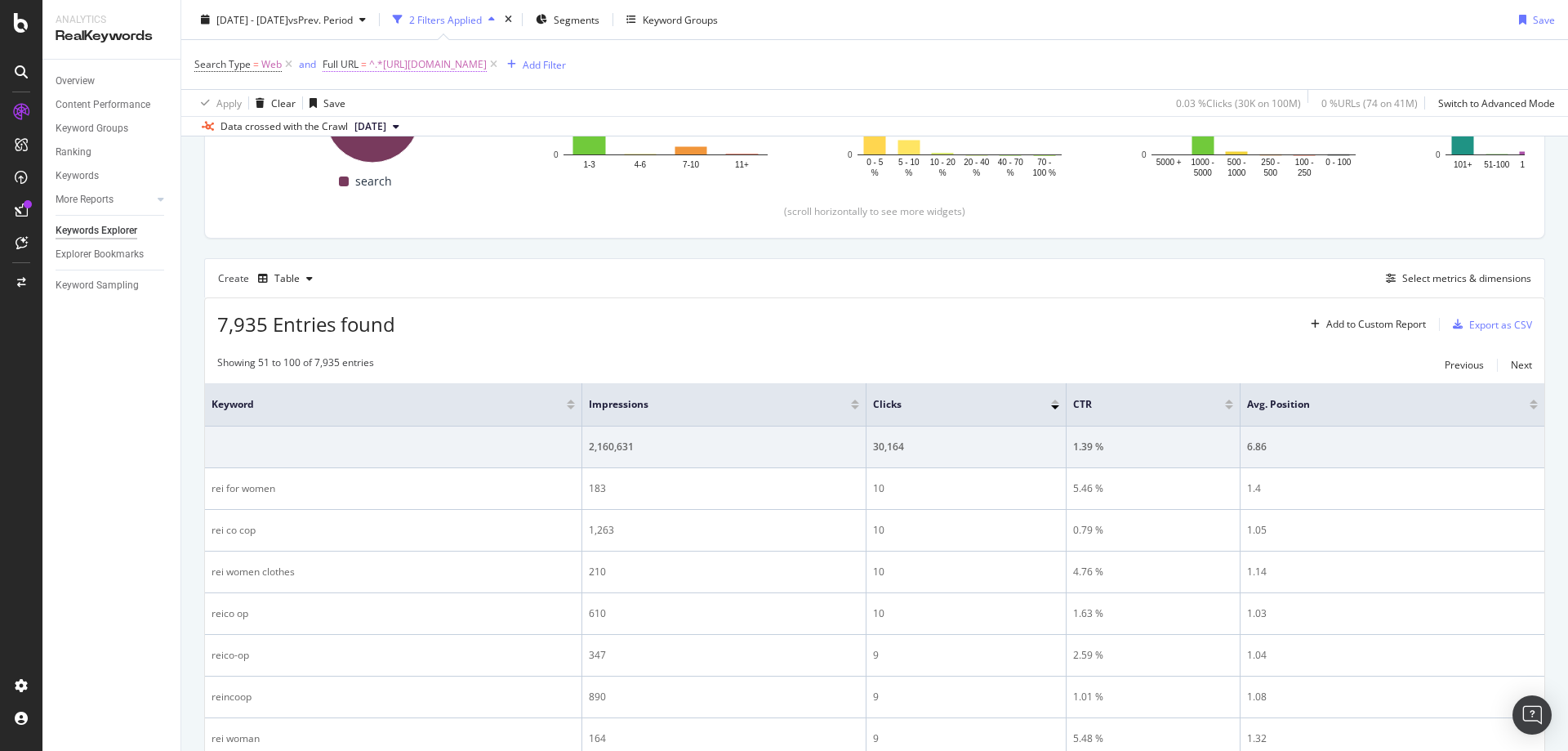
click at [486, 65] on span "^.*https://www.rei.com/b/rei-co-op/c/womens-clothing.*$" at bounding box center [428, 65] width 118 height 23
click at [450, 140] on input "https://www.rei.com/b/rei-co-op/c/womens-clothing" at bounding box center [414, 132] width 155 height 26
paste input "kid"
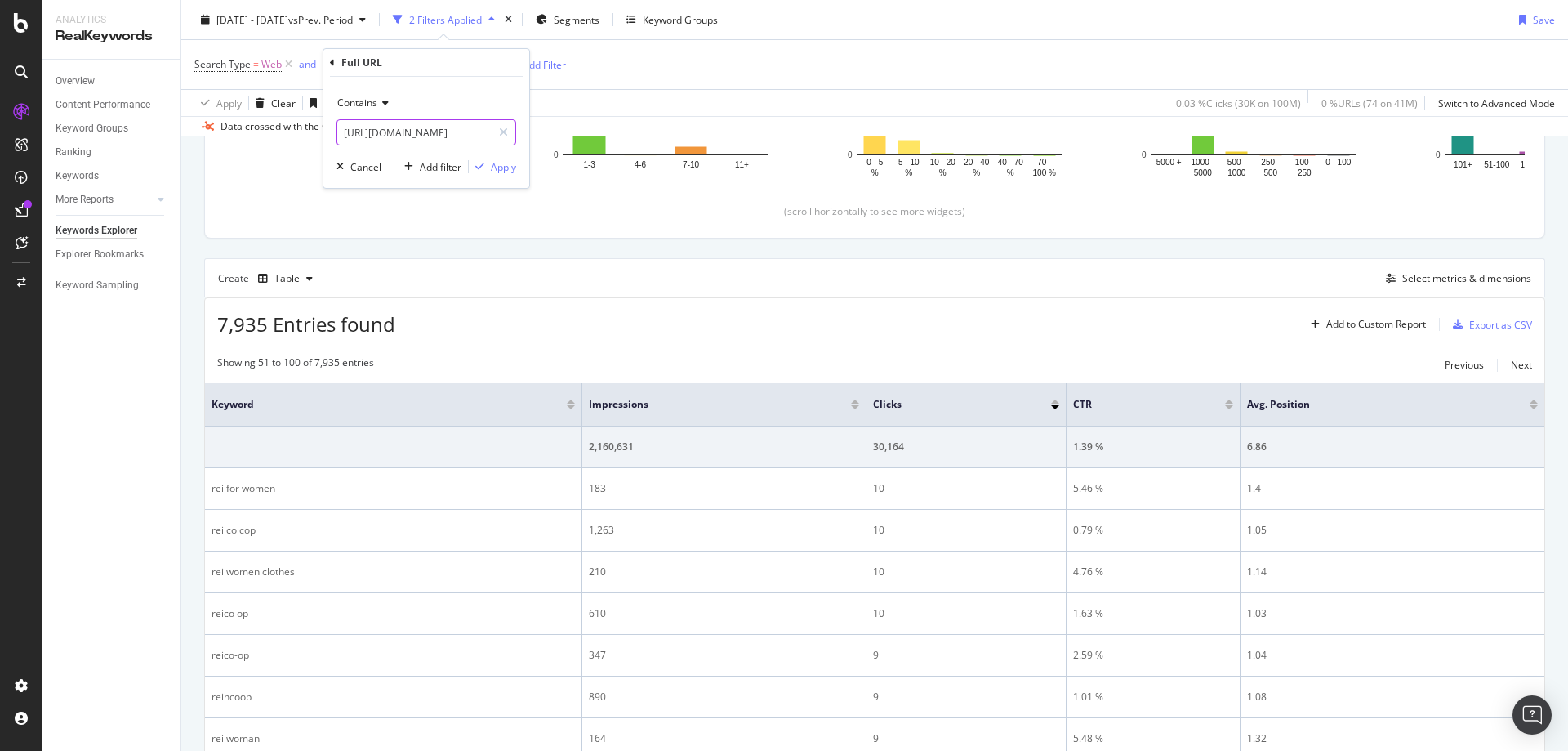
scroll to position [0, 74]
type input "https://www.rei.com/b/rei-co-op/c/kids-clothing"
click at [494, 165] on div "Apply" at bounding box center [504, 167] width 25 height 14
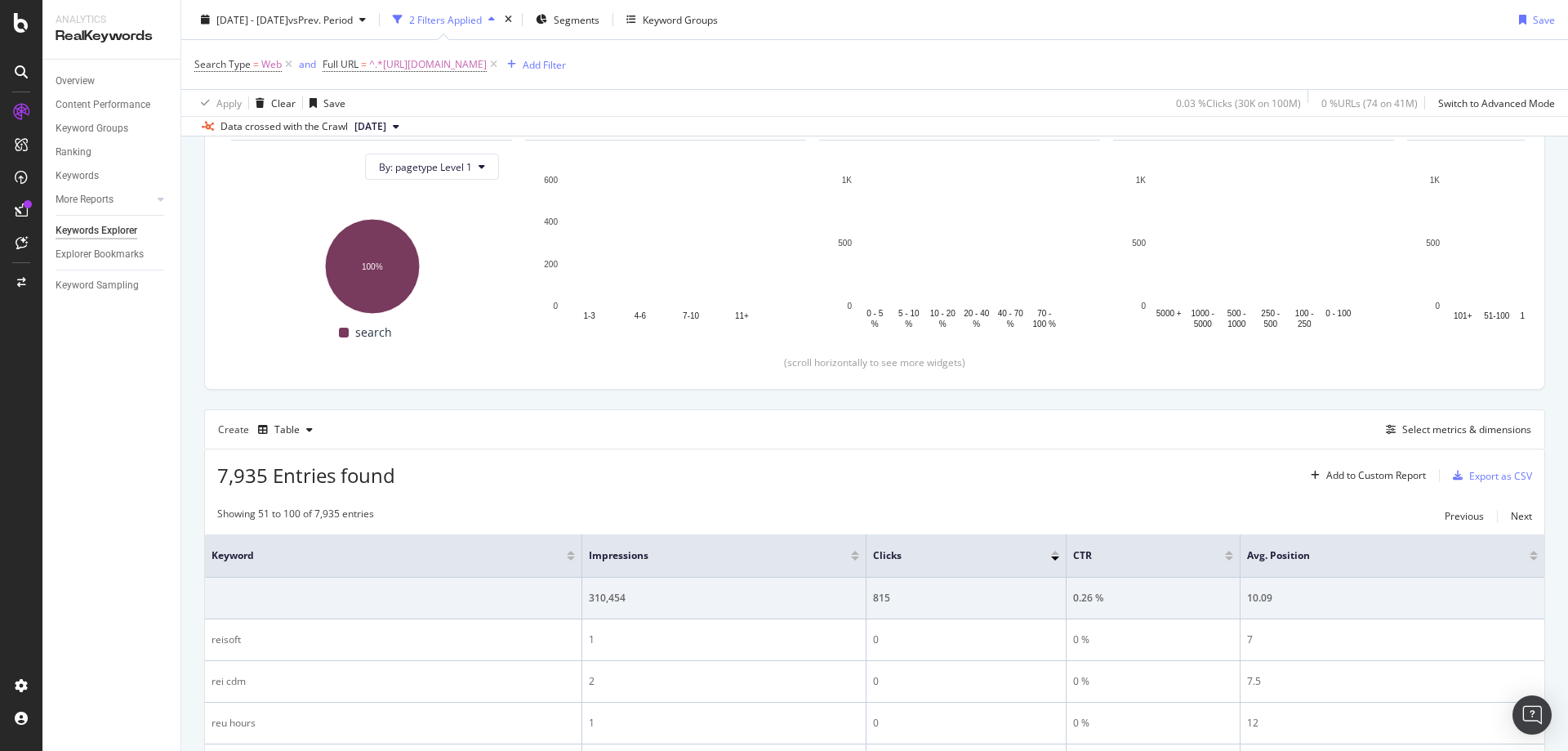
scroll to position [327, 0]
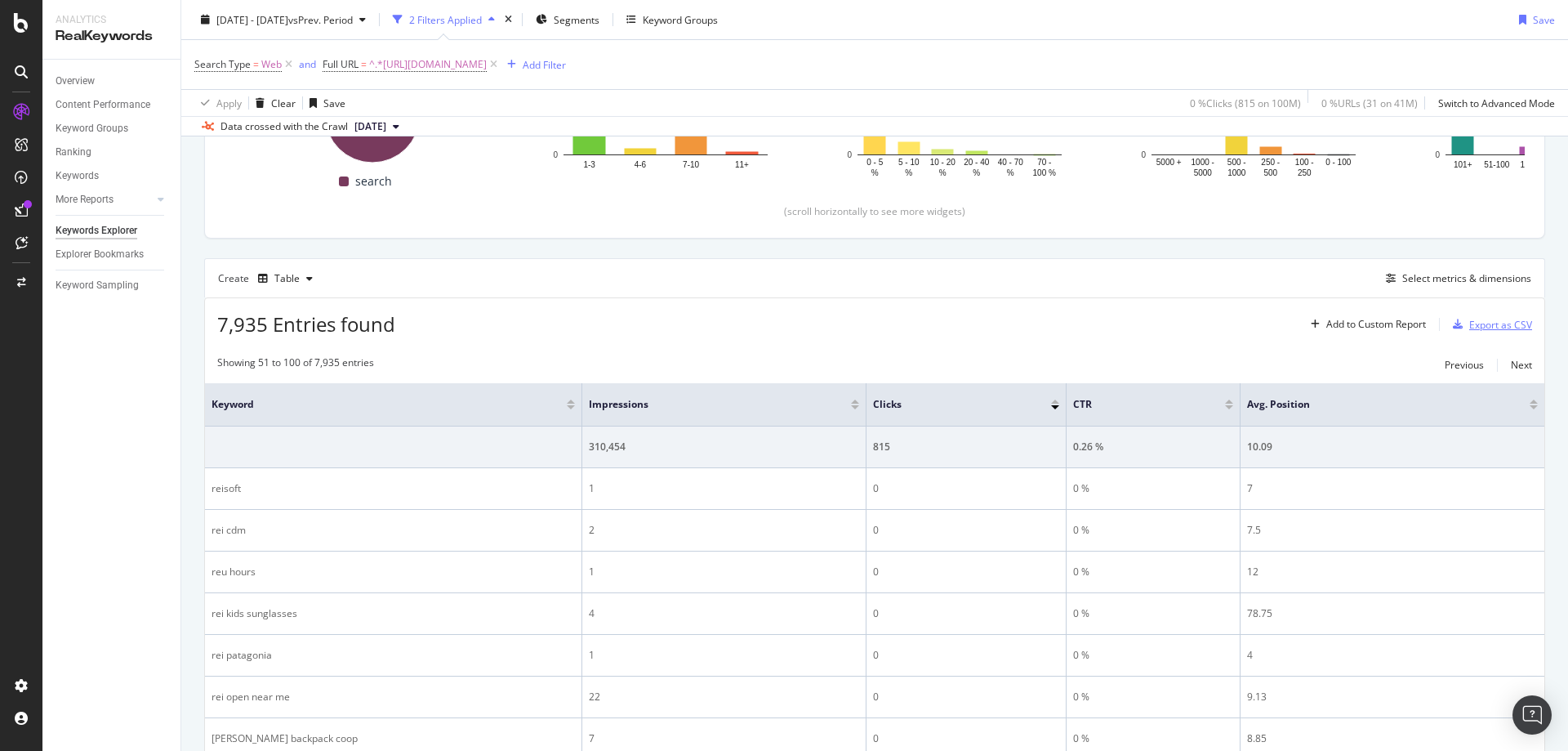
click at [1490, 335] on div "Export as CSV" at bounding box center [1489, 324] width 86 height 24
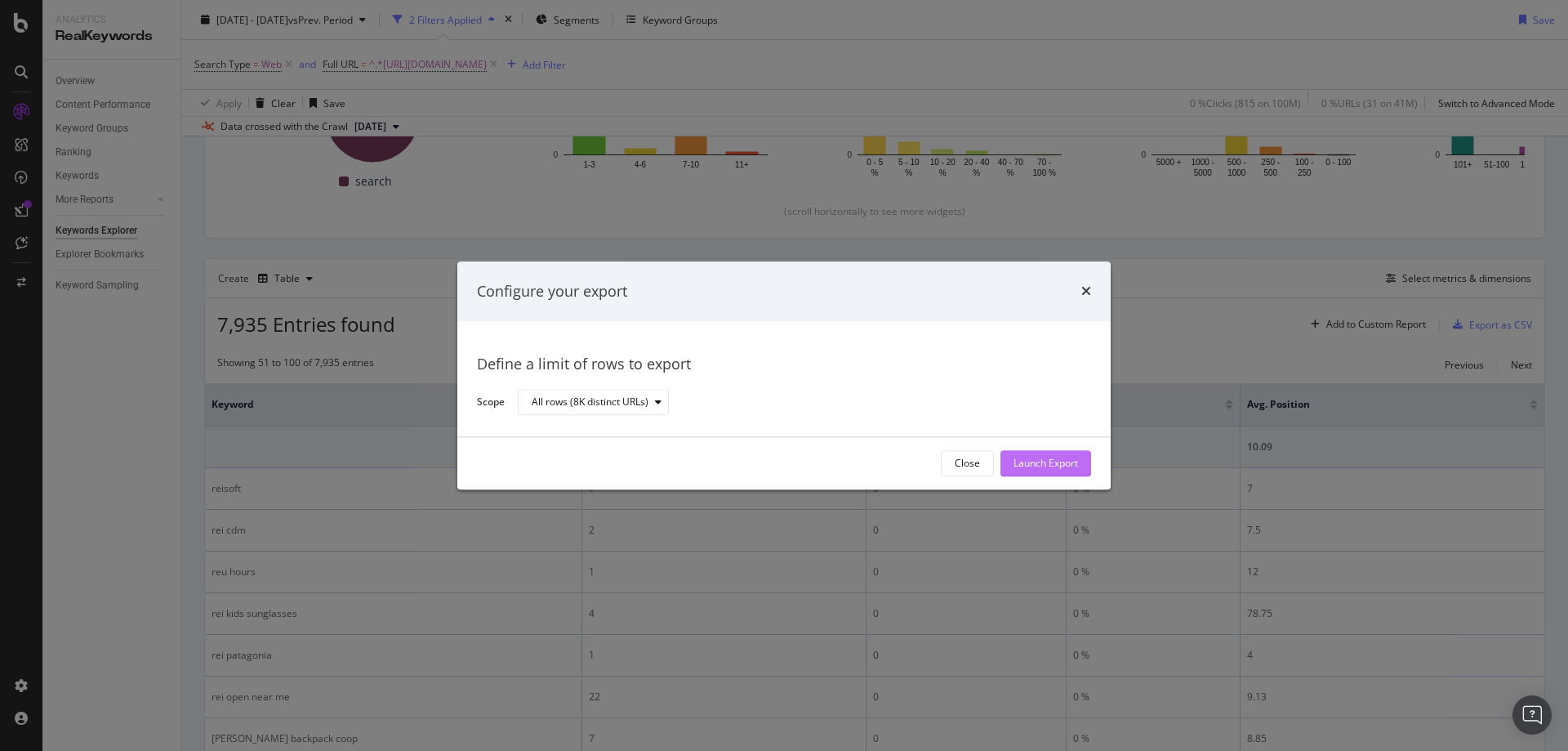
click at [1054, 460] on div "Launch Export" at bounding box center [1046, 463] width 64 height 14
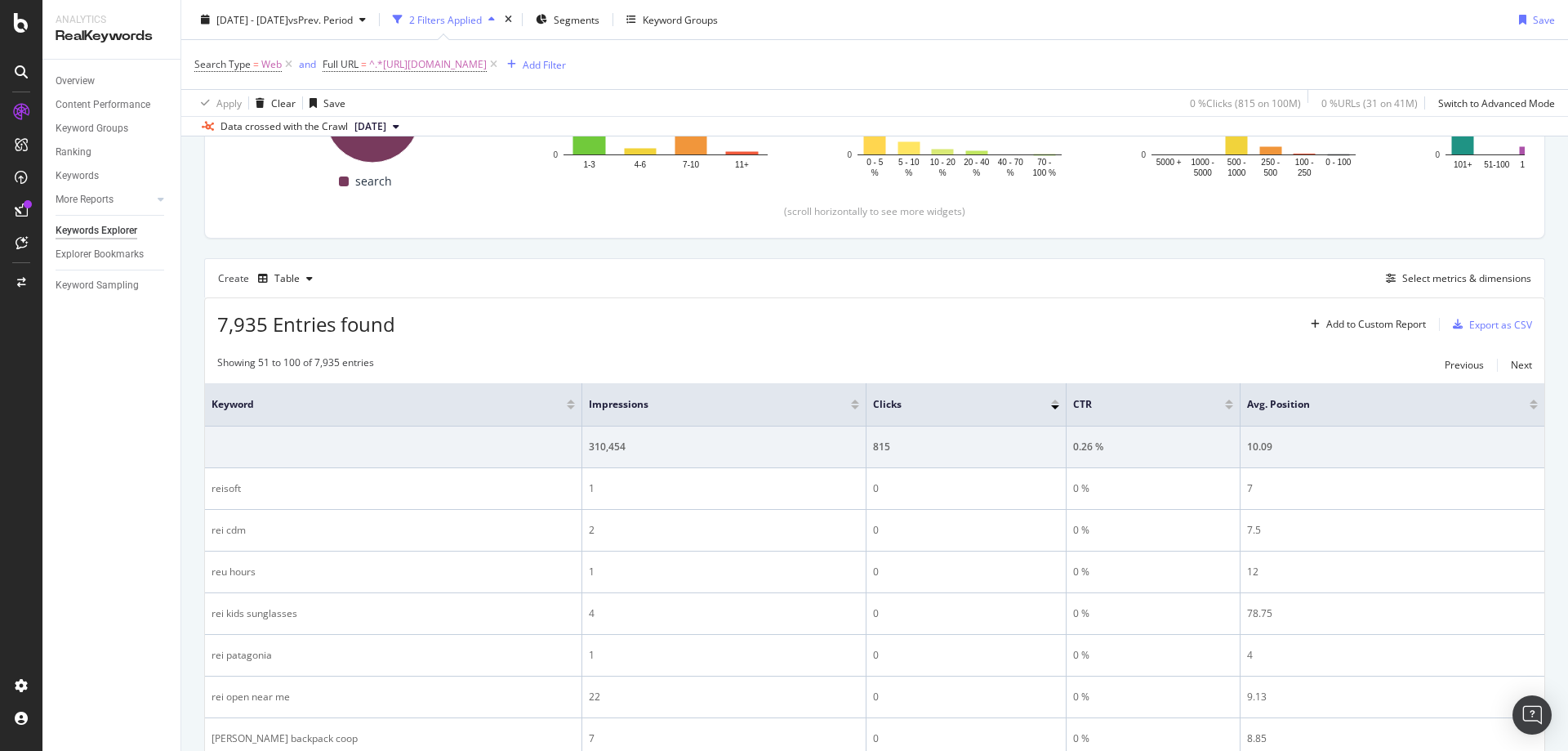
click at [898, 263] on div "Create Table Select metrics & dimensions" at bounding box center [874, 277] width 1341 height 39
drag, startPoint x: 939, startPoint y: 339, endPoint x: 1391, endPoint y: 344, distance: 452.0
click at [939, 339] on div "7,935 Entries found Add to Custom Report Export as CSV" at bounding box center [874, 317] width 1339 height 40
click at [1182, 12] on div "2024 Jan. 1st - 2025 Jul. 31st vs Prev. Period 2 Filters Applied Segments Keywo…" at bounding box center [874, 23] width 1387 height 33
click at [474, 60] on span "^.*https://www.rei.com/b/rei-co-op/c/kids-clothing.*$" at bounding box center [428, 65] width 118 height 23
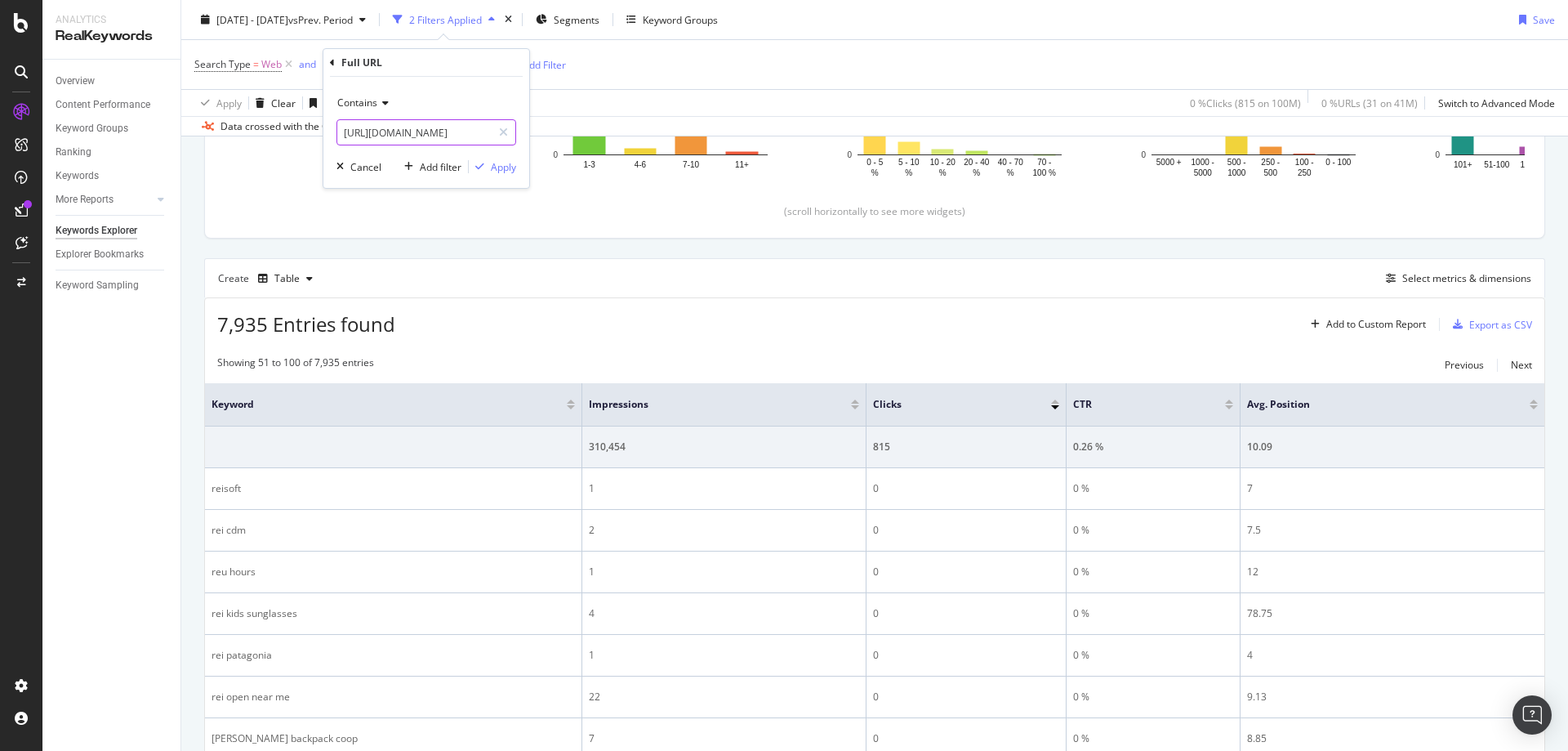
click at [439, 130] on input "https://www.rei.com/b/rei-co-op/c/kids-clothing" at bounding box center [414, 132] width 155 height 26
paste input "text"
type input "https://www.rei.com/b/rei-co-op"
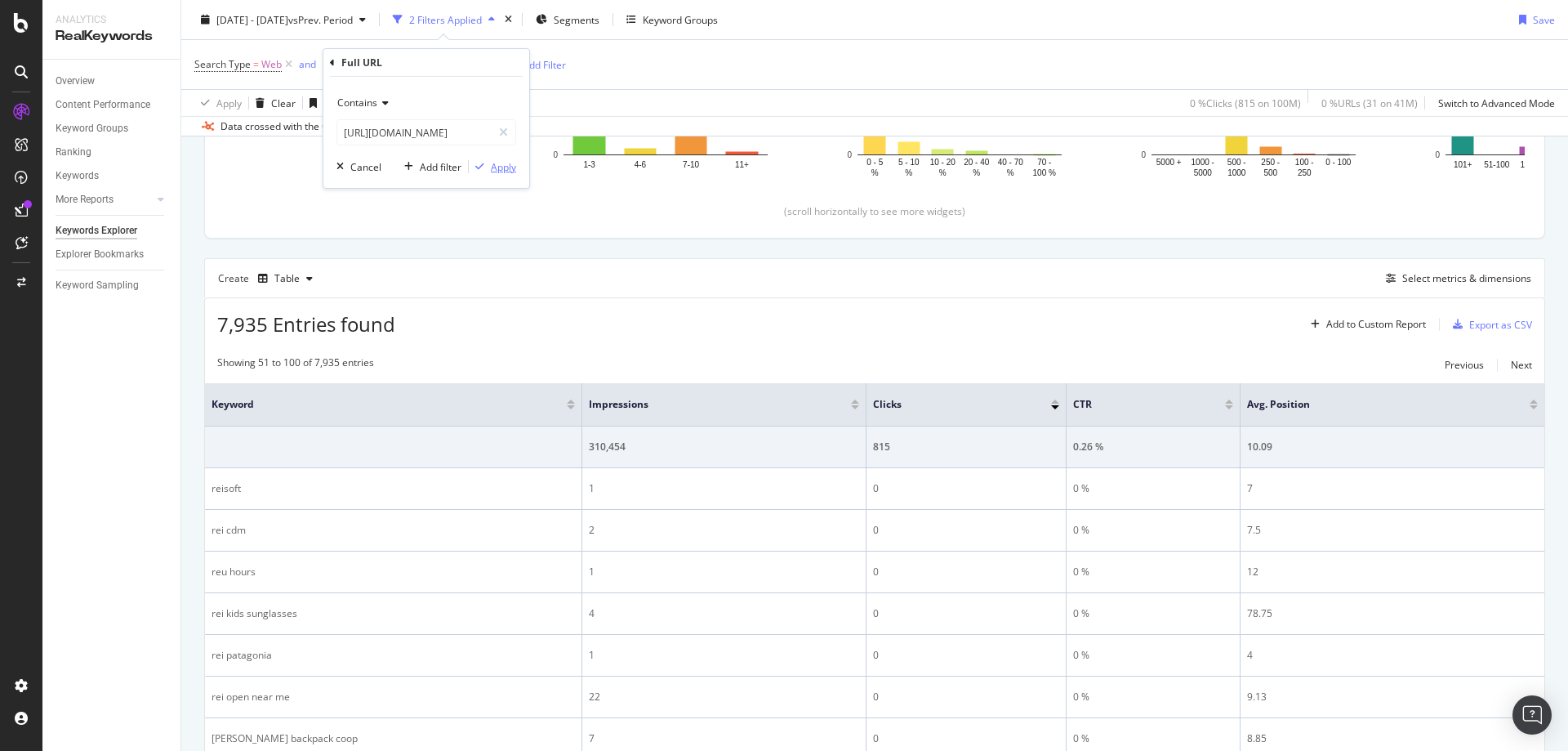
click at [505, 165] on div "Apply" at bounding box center [504, 167] width 25 height 14
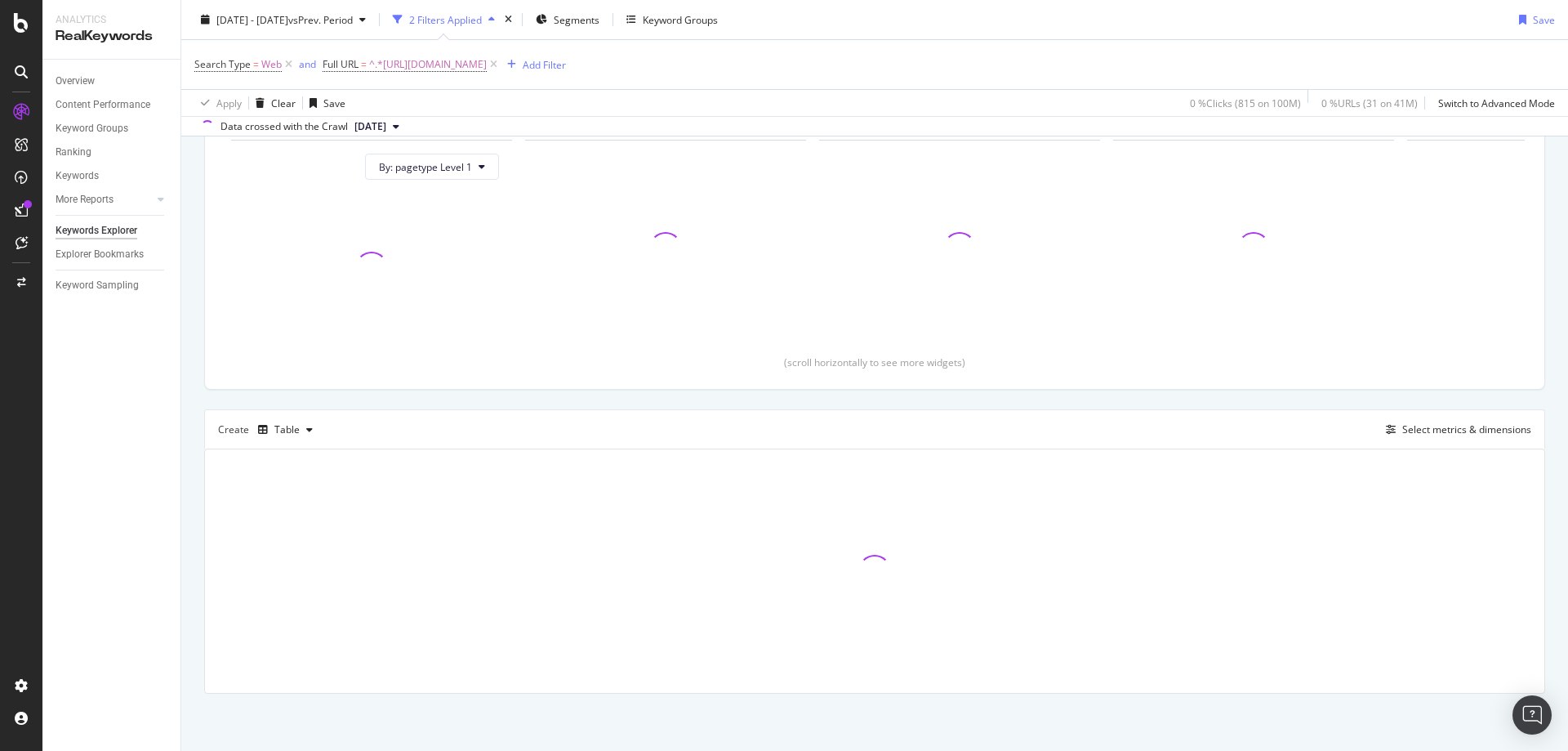
scroll to position [176, 0]
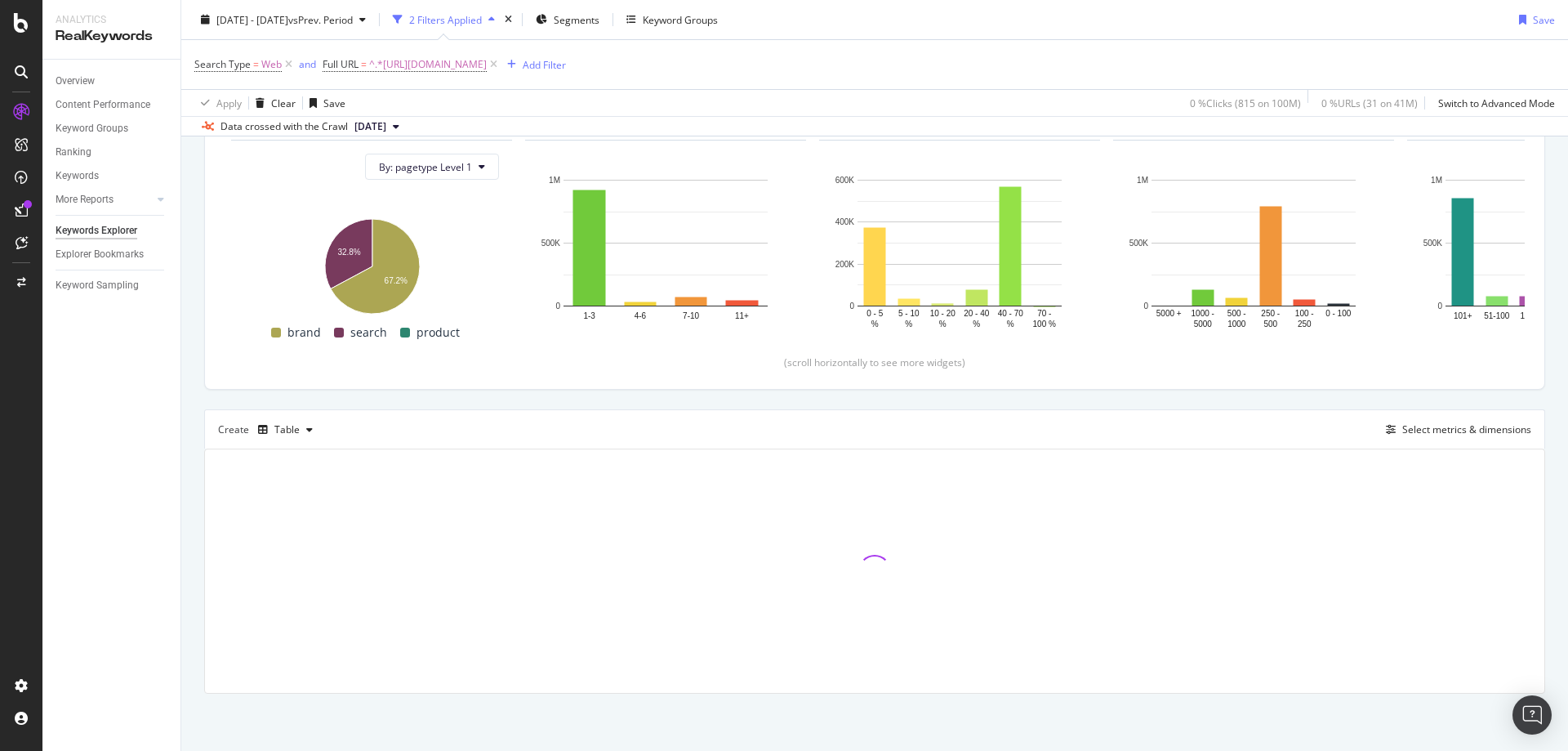
click at [1048, 58] on div "Search Type = Web and Full URL = ^.*https://www.rei.com/b/rei-co-op.*$ Add Filt…" at bounding box center [874, 64] width 1361 height 49
drag, startPoint x: 1158, startPoint y: 24, endPoint x: 1184, endPoint y: 23, distance: 26.0
click at [1158, 24] on div "2024 Jan. 1st - 2025 Jul. 31st vs Prev. Period 2 Filters Applied Segments Keywo…" at bounding box center [874, 23] width 1387 height 33
click at [1475, 25] on div "2024 Jan. 1st - 2025 Jul. 31st vs Prev. Period 2 Filters Applied Segments Keywo…" at bounding box center [874, 23] width 1387 height 33
click at [797, 17] on div "2024 Jan. 1st - 2025 Jul. 31st vs Prev. Period 2 Filters Applied Segments Keywo…" at bounding box center [874, 23] width 1387 height 33
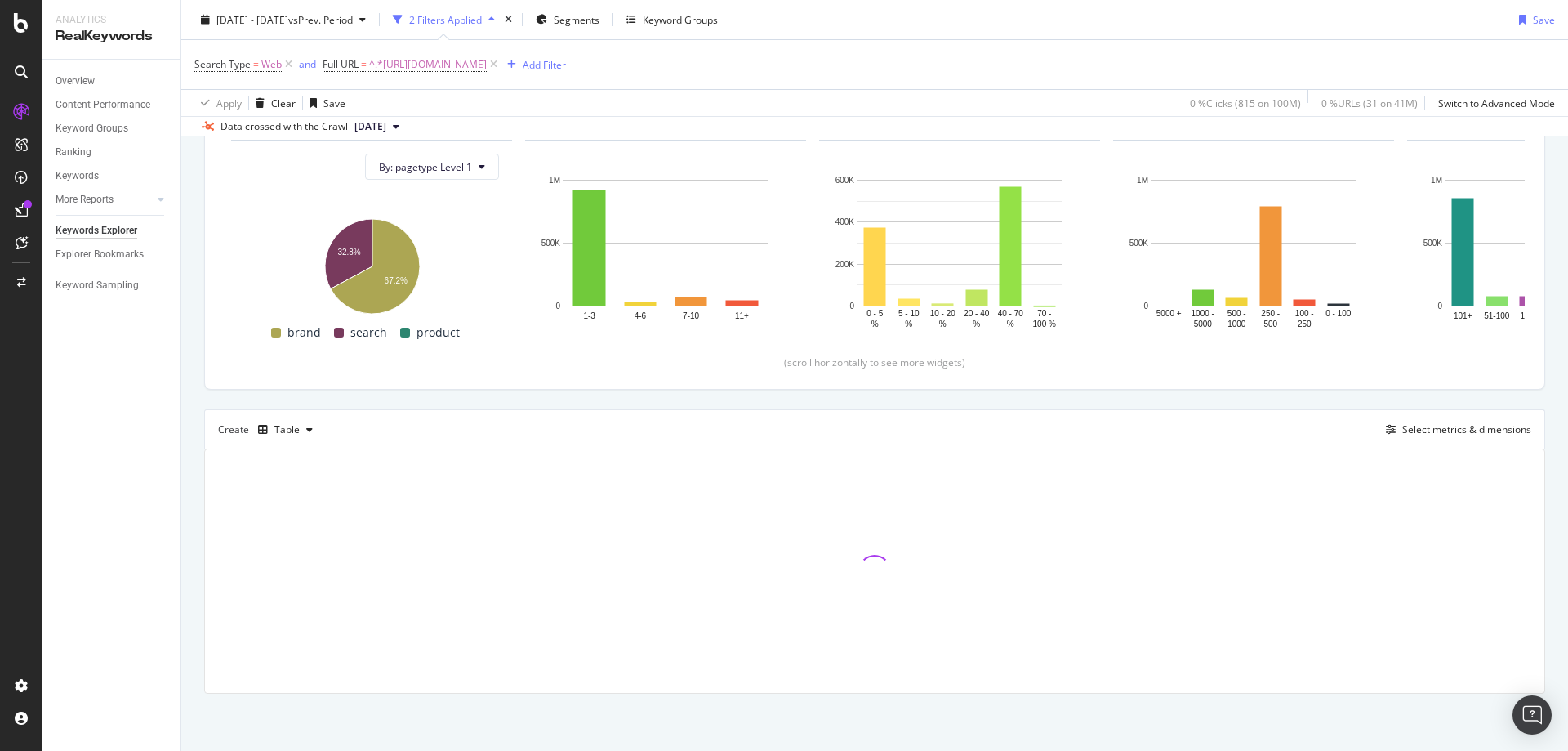
click at [804, 18] on div "2024 Jan. 1st - 2025 Jul. 31st vs Prev. Period 2 Filters Applied Segments Keywo…" at bounding box center [874, 23] width 1387 height 33
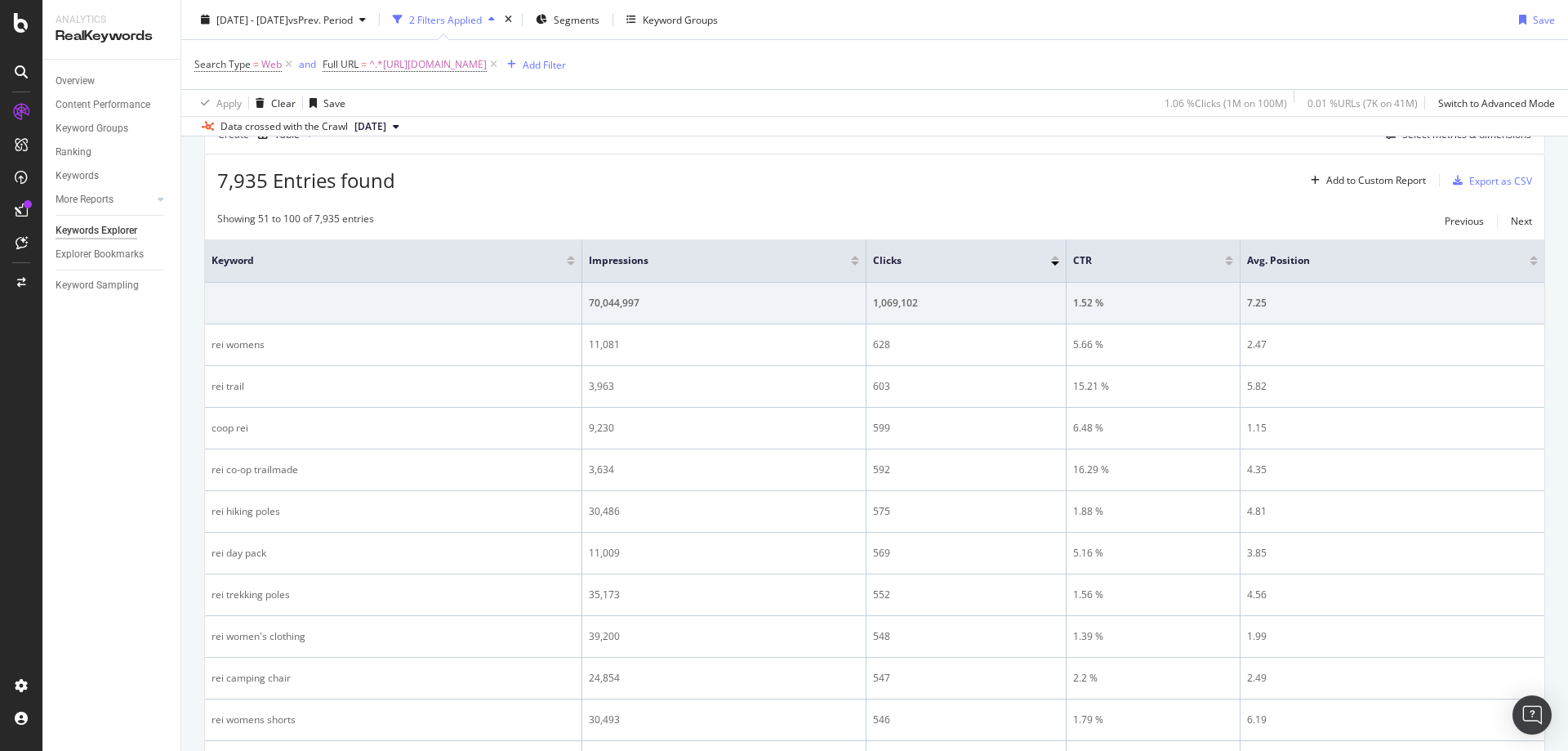
scroll to position [163, 0]
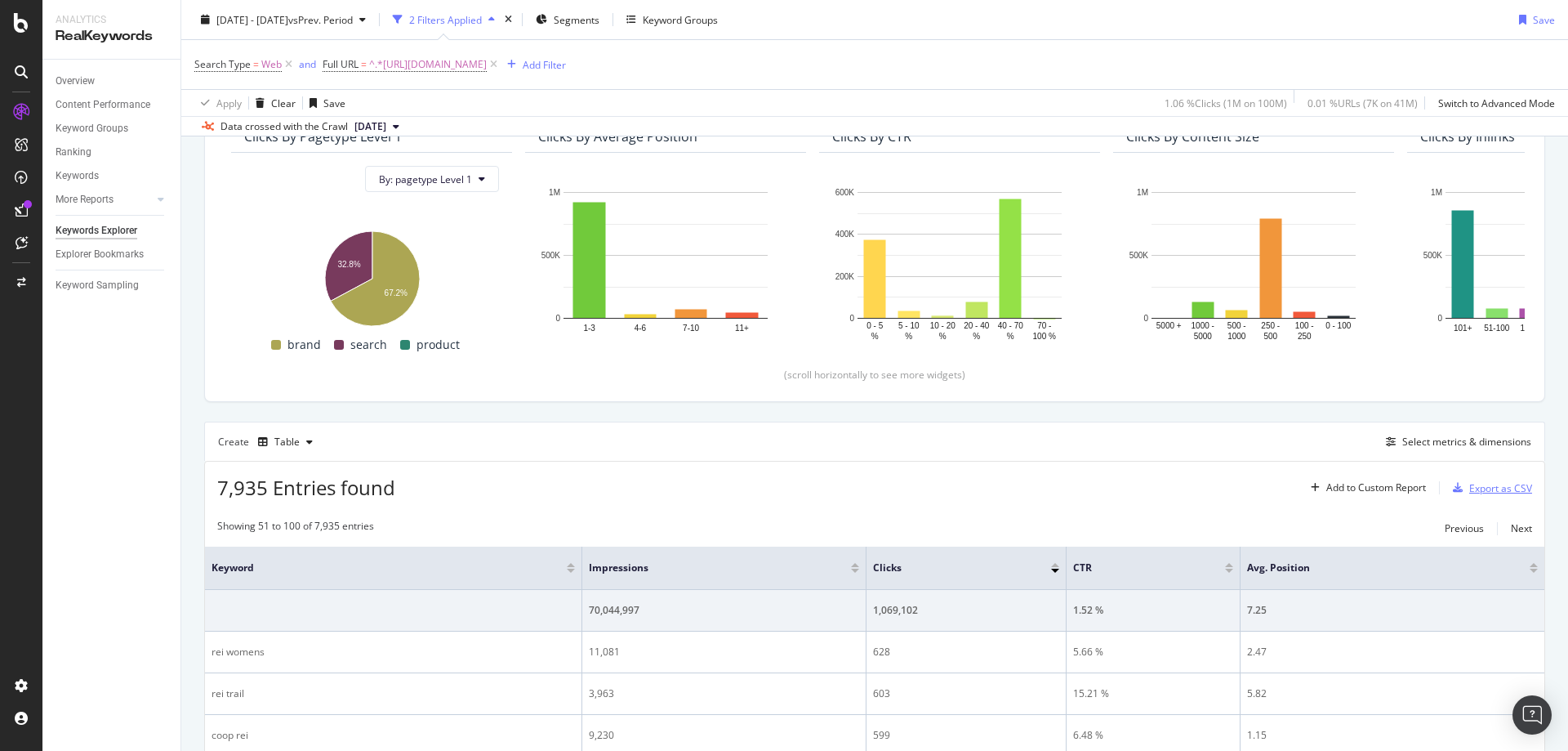
click at [1470, 484] on div "Export as CSV" at bounding box center [1501, 488] width 63 height 14
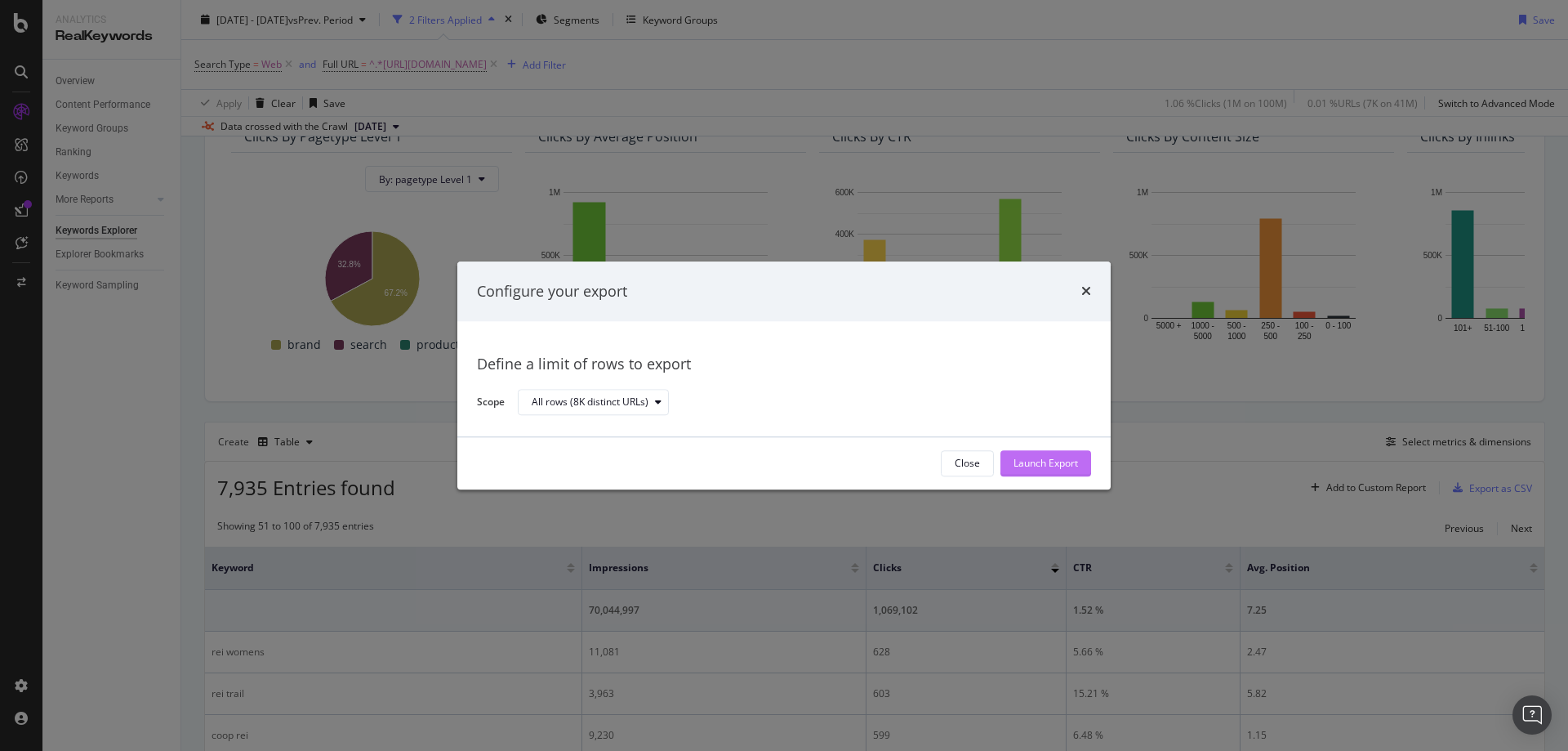
click at [1062, 467] on div "Launch Export" at bounding box center [1046, 463] width 64 height 14
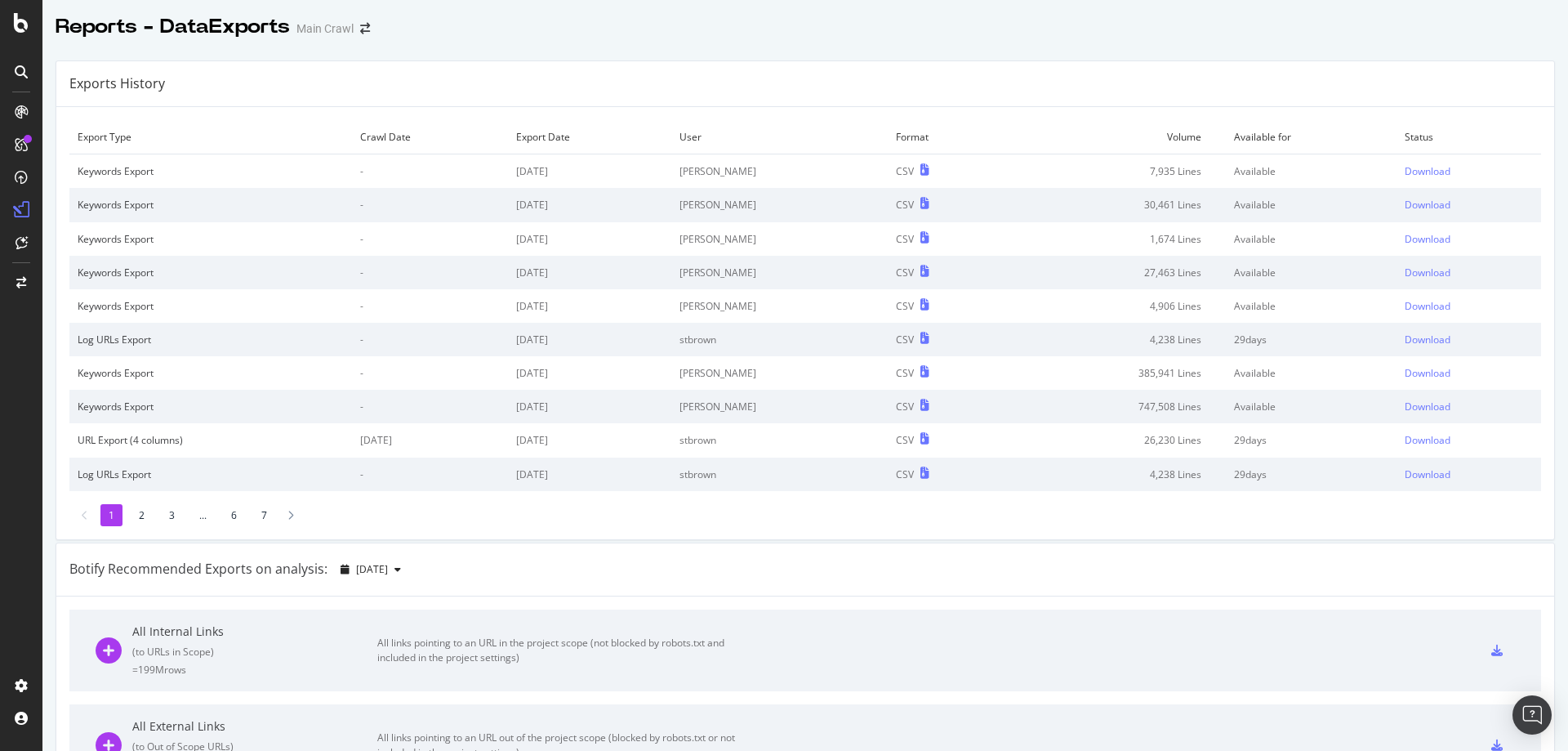
click at [1282, 90] on div "Exports History" at bounding box center [805, 84] width 1498 height 46
click at [1405, 168] on div "Download" at bounding box center [1427, 171] width 46 height 14
click at [1405, 170] on div "Download" at bounding box center [1427, 171] width 46 height 14
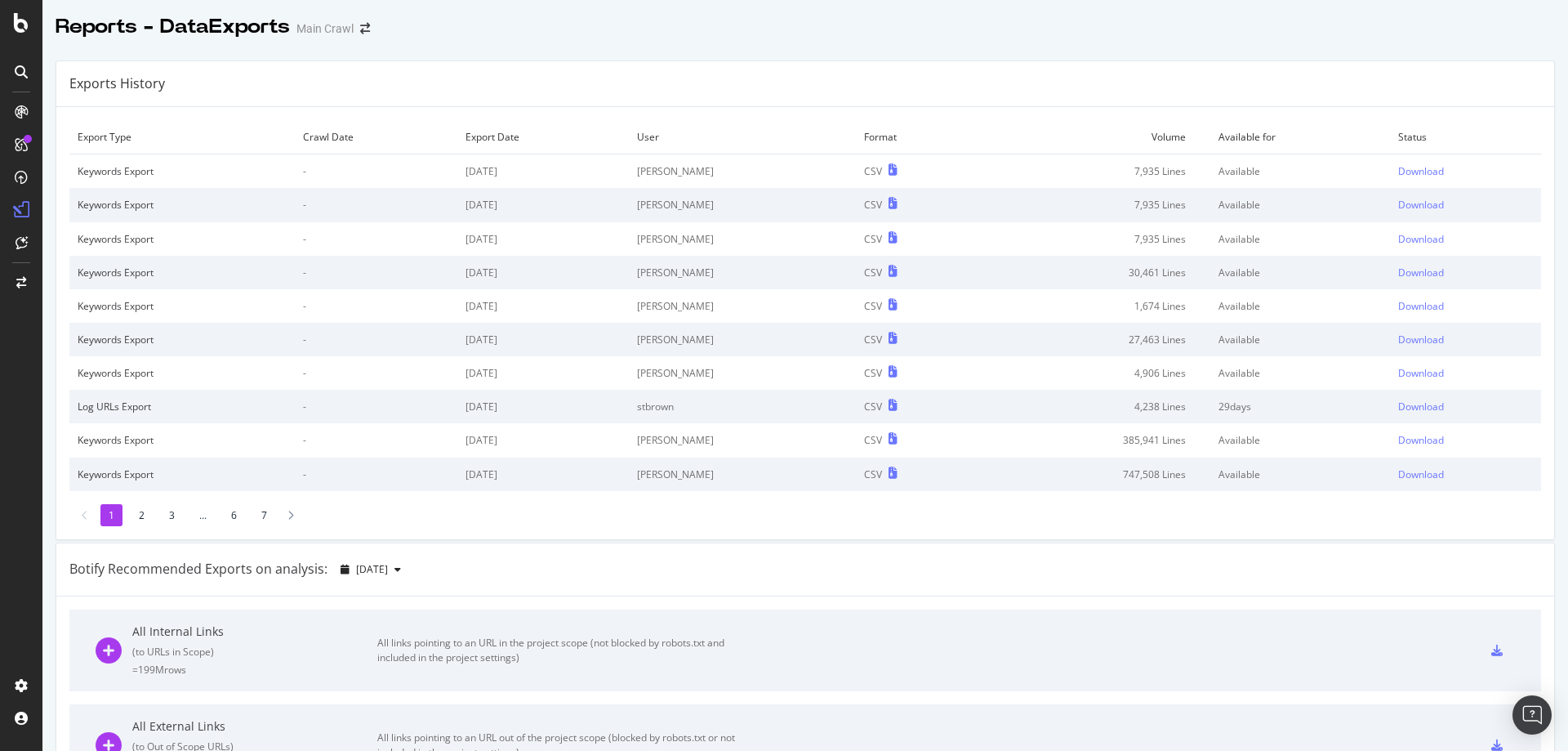
click at [1412, 163] on td "Download" at bounding box center [1465, 171] width 151 height 34
click at [1402, 171] on div "Download" at bounding box center [1420, 171] width 46 height 14
click at [1405, 165] on div "Download" at bounding box center [1420, 171] width 46 height 14
click at [1157, 18] on div "Reports - DataExports Main Crawl" at bounding box center [805, 20] width 1525 height 41
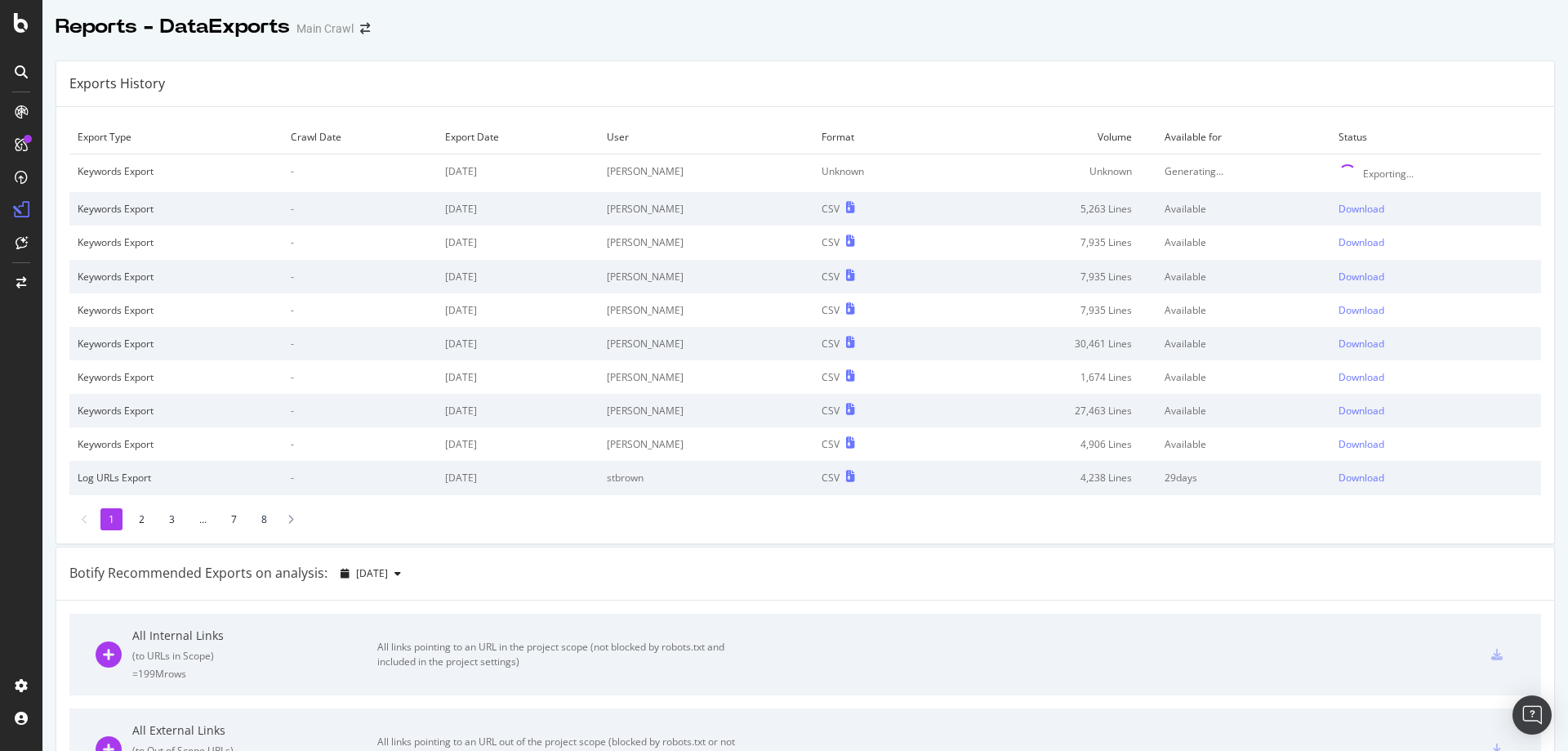
click at [1339, 88] on div "Exports History" at bounding box center [805, 84] width 1498 height 46
